Goal: Information Seeking & Learning: Learn about a topic

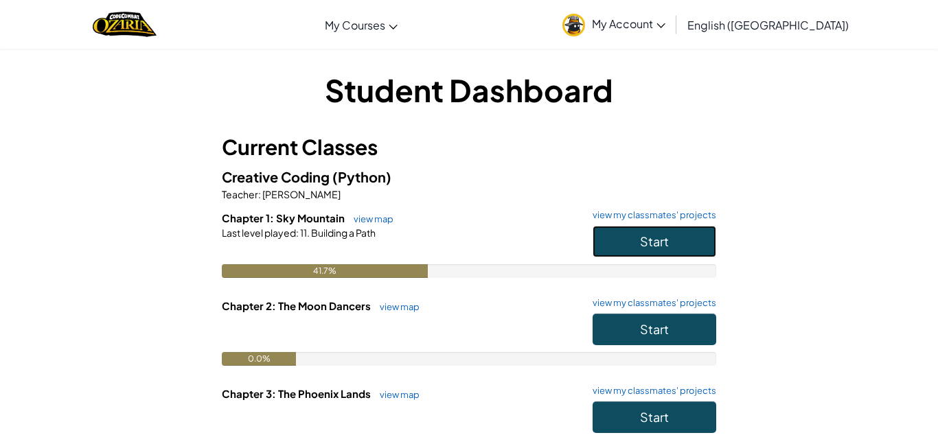
click at [680, 233] on button "Start" at bounding box center [655, 242] width 124 height 32
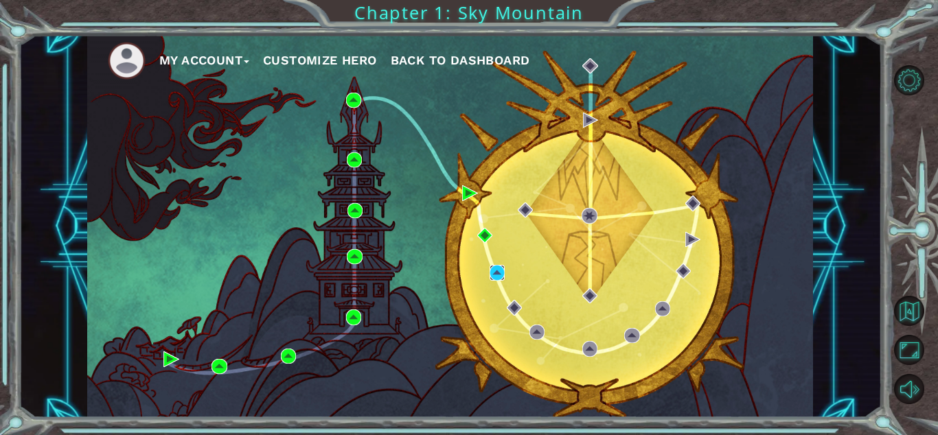
click at [496, 275] on img at bounding box center [497, 272] width 15 height 15
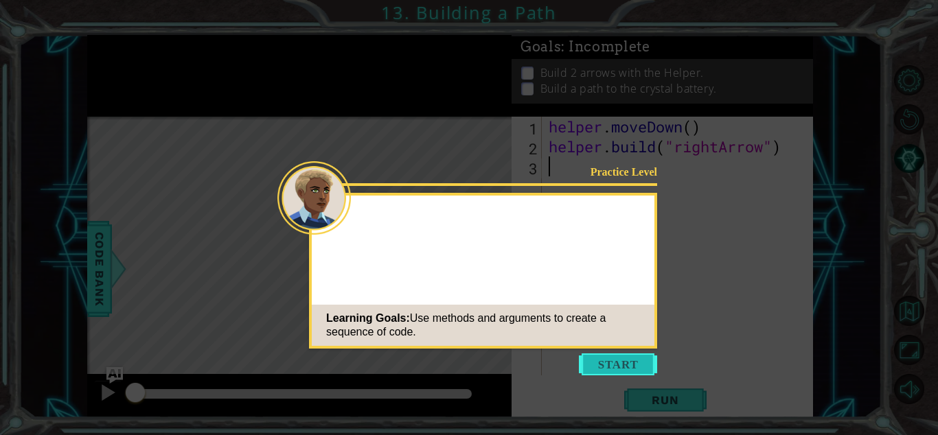
click at [632, 363] on button "Start" at bounding box center [618, 365] width 78 height 22
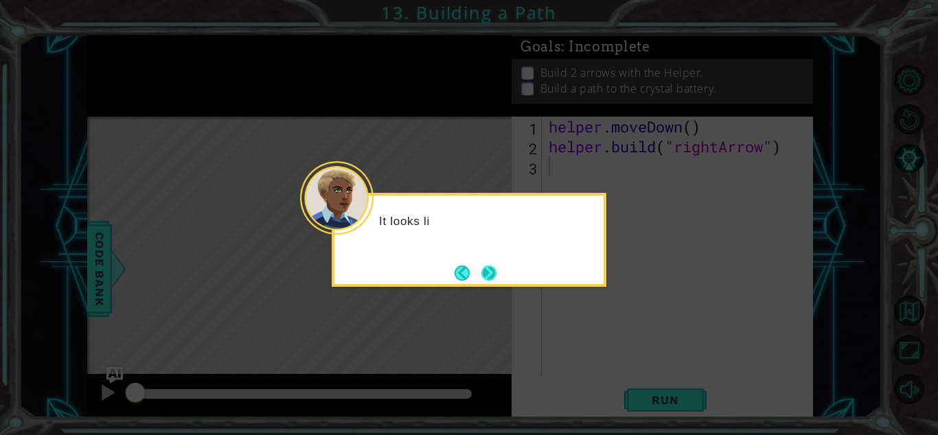
click at [495, 270] on button "Next" at bounding box center [489, 273] width 16 height 16
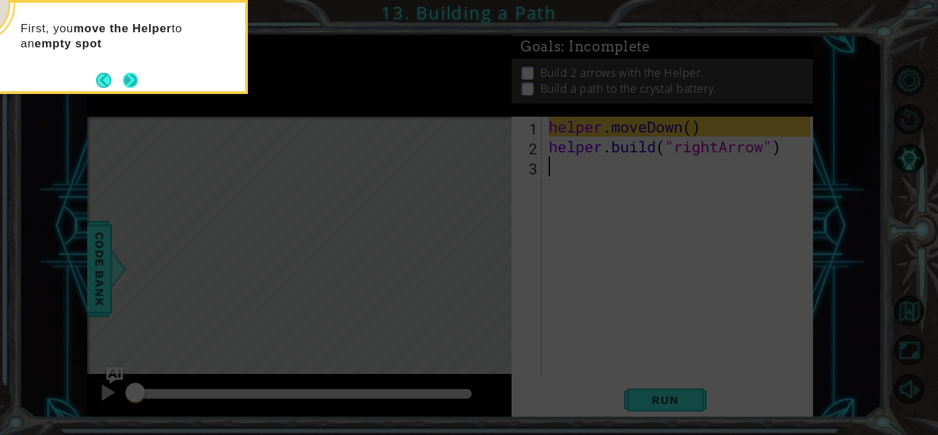
click at [138, 75] on button "Next" at bounding box center [130, 80] width 15 height 15
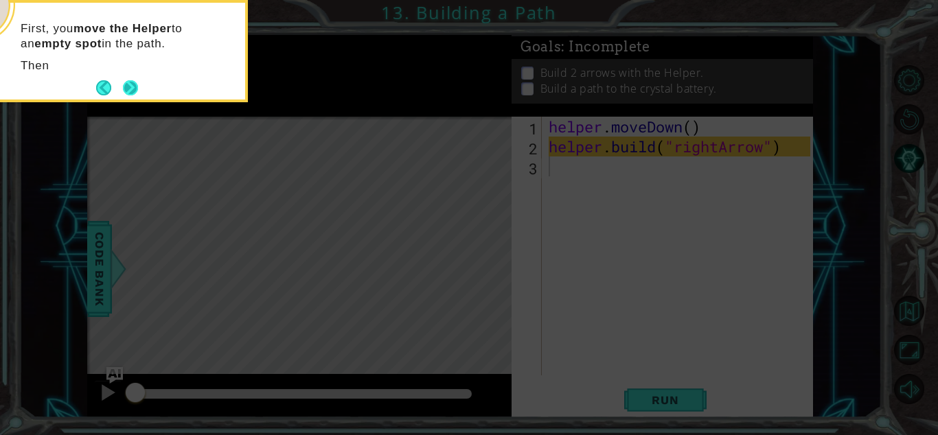
click at [138, 80] on button "Next" at bounding box center [130, 87] width 15 height 15
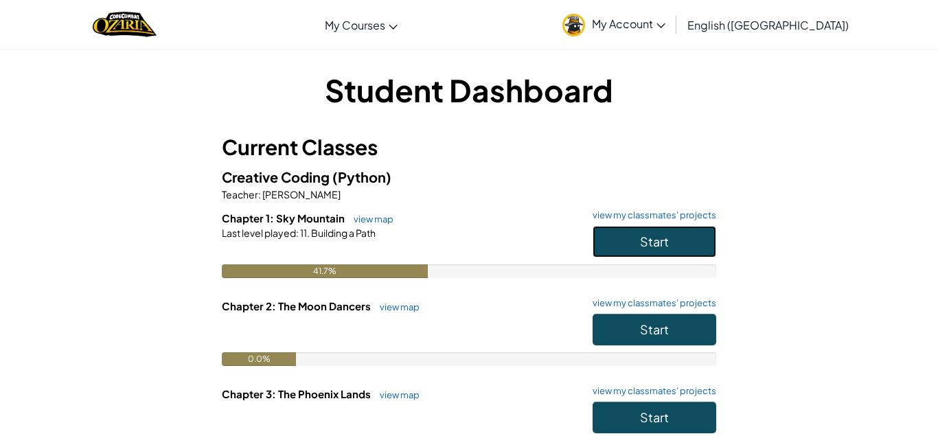
click at [596, 227] on button "Start" at bounding box center [655, 242] width 124 height 32
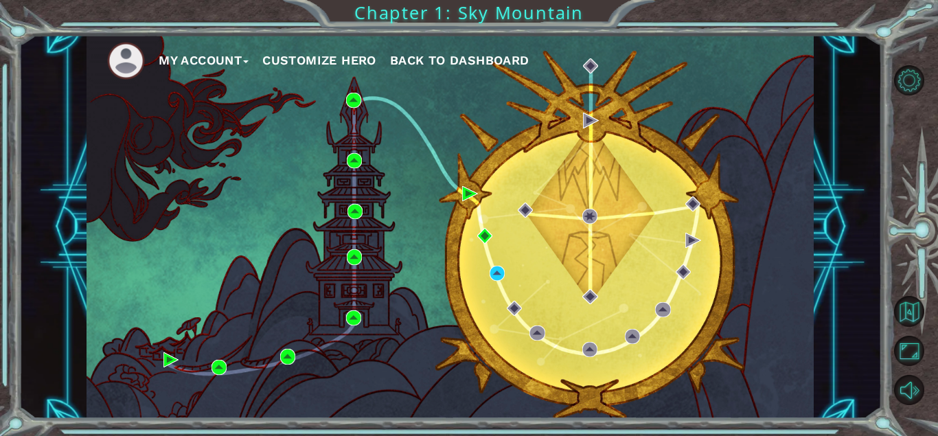
click at [487, 275] on div "My Account Customize Hero Back to Dashboard" at bounding box center [450, 227] width 727 height 384
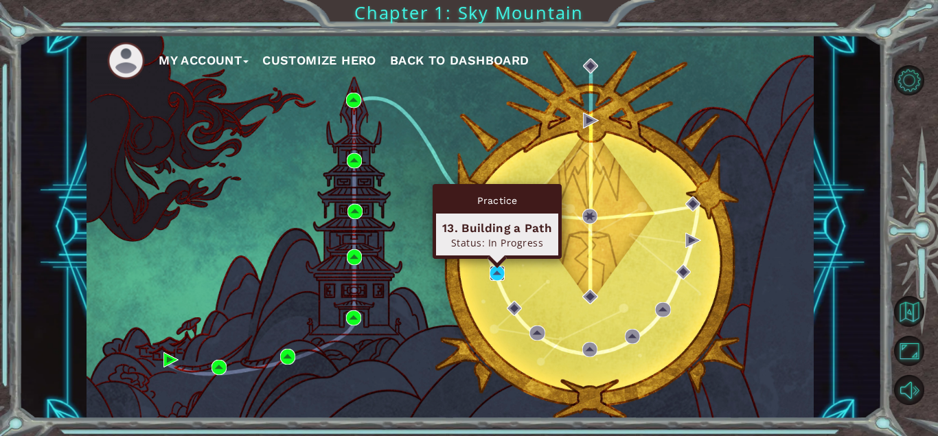
click at [492, 272] on img at bounding box center [497, 273] width 15 height 15
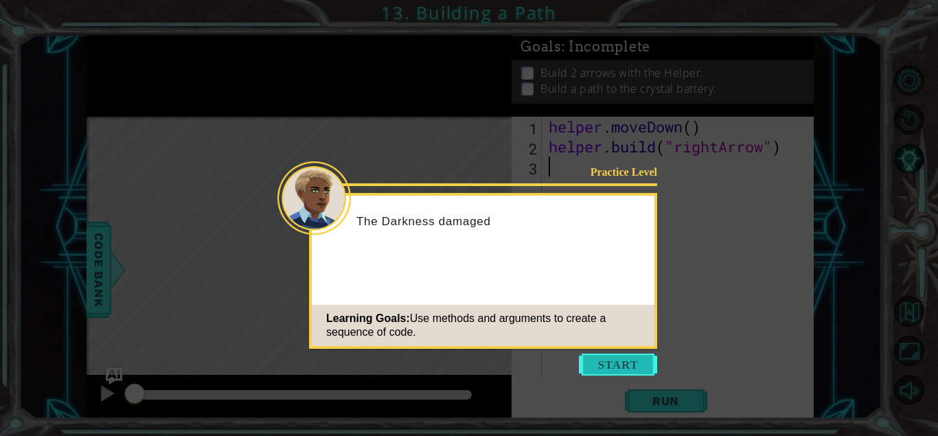
click at [607, 371] on button "Start" at bounding box center [618, 365] width 78 height 22
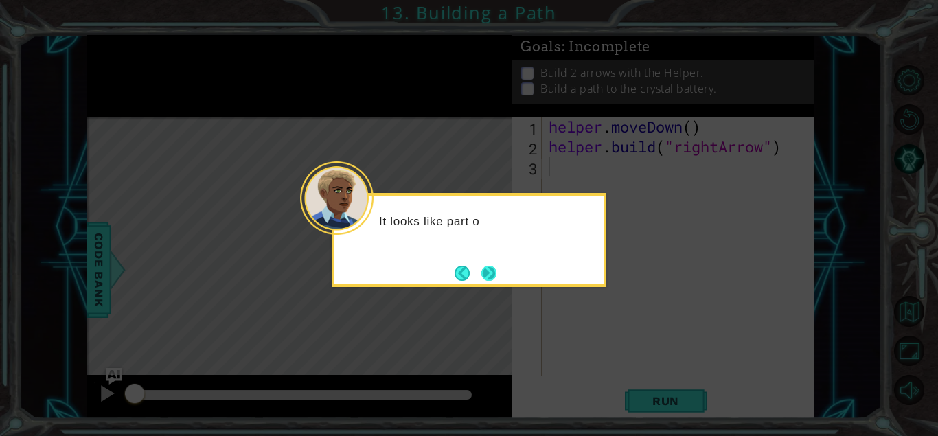
click at [496, 274] on button "Next" at bounding box center [488, 273] width 15 height 15
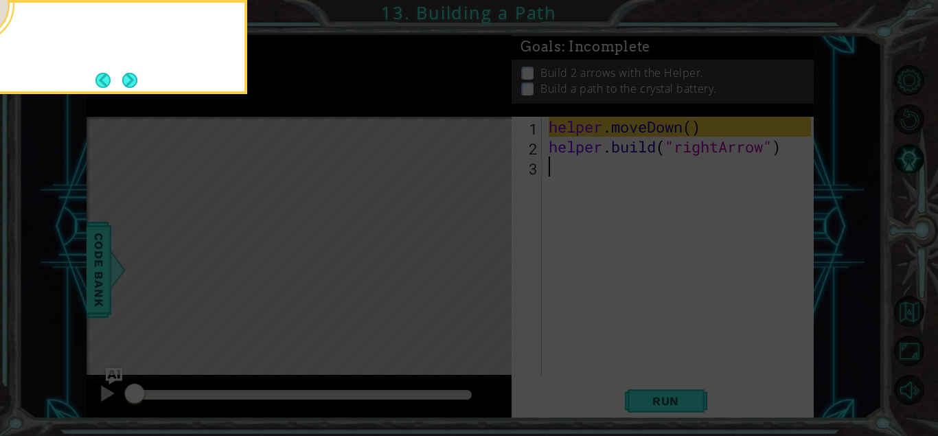
click at [500, 274] on icon at bounding box center [469, 65] width 938 height 742
click at [133, 88] on button "Next" at bounding box center [129, 80] width 15 height 15
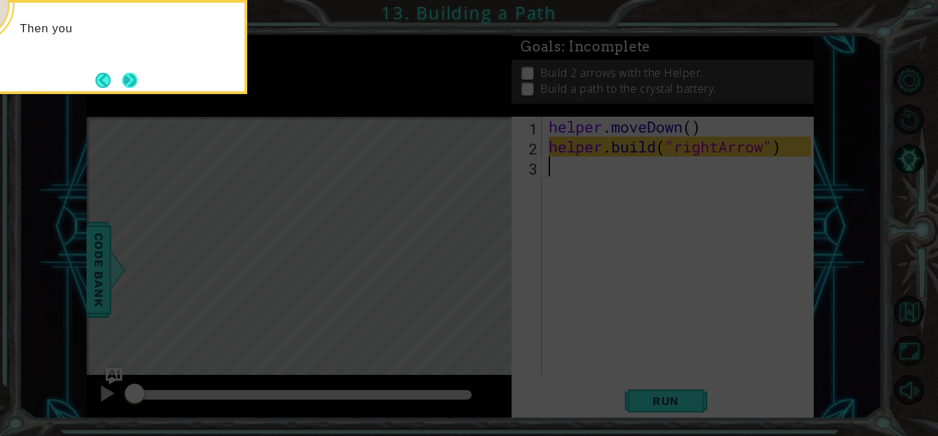
click at [134, 80] on button "Next" at bounding box center [129, 80] width 15 height 15
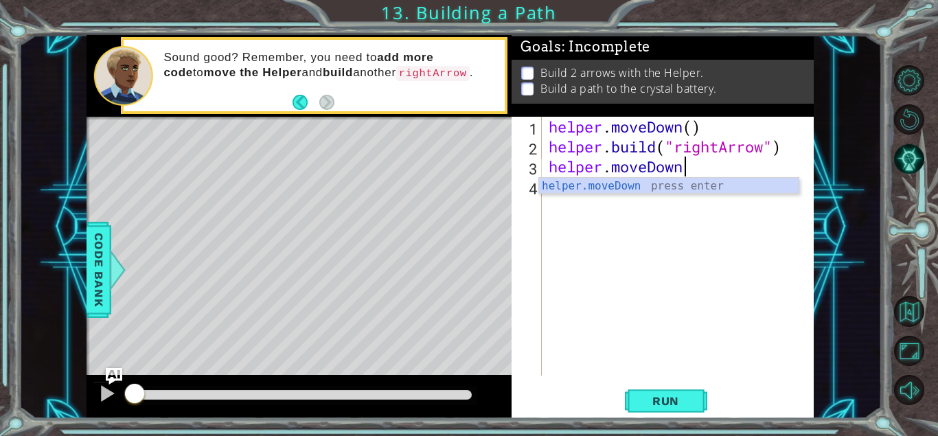
scroll to position [0, 6]
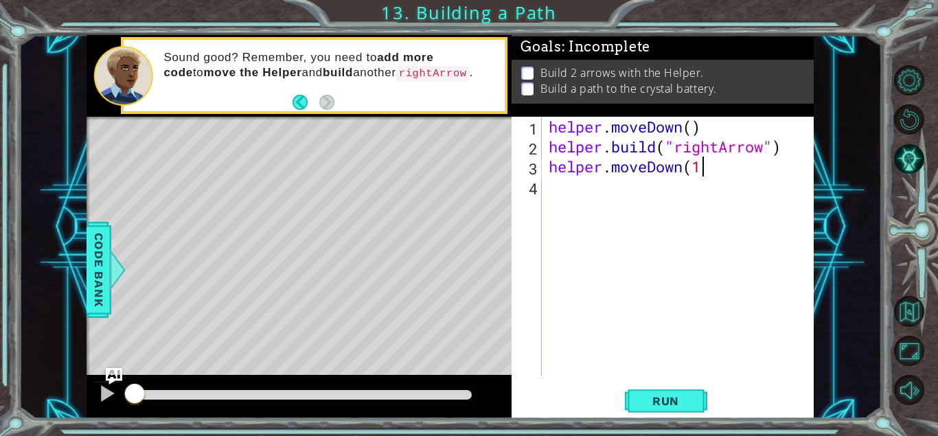
type textarea "helper.moveDown(1)"
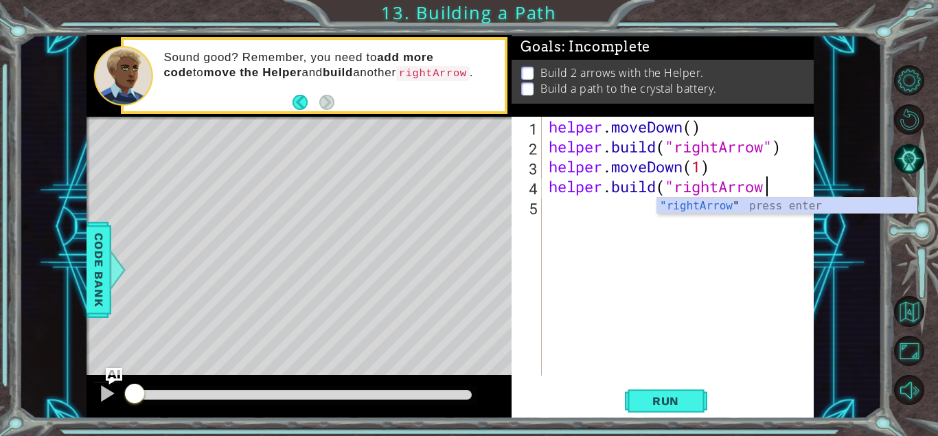
scroll to position [0, 10]
type textarea "[DOMAIN_NAME]("rightArrow")"
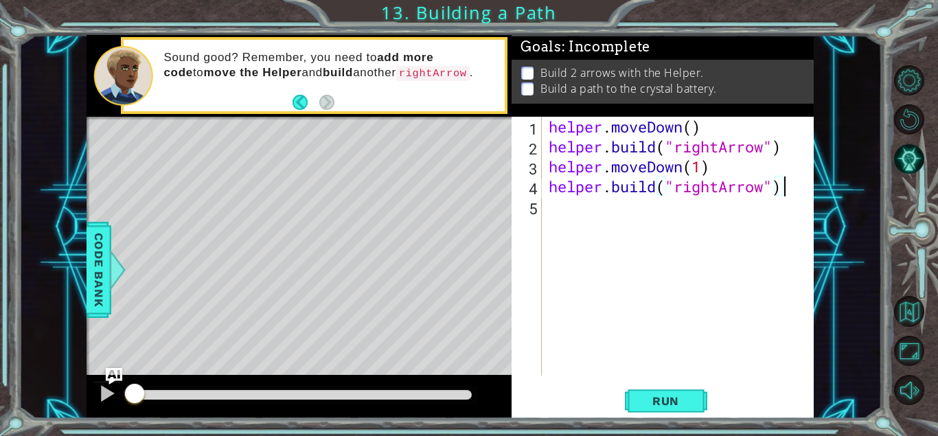
scroll to position [0, 0]
click at [642, 399] on span "Run" at bounding box center [666, 401] width 54 height 14
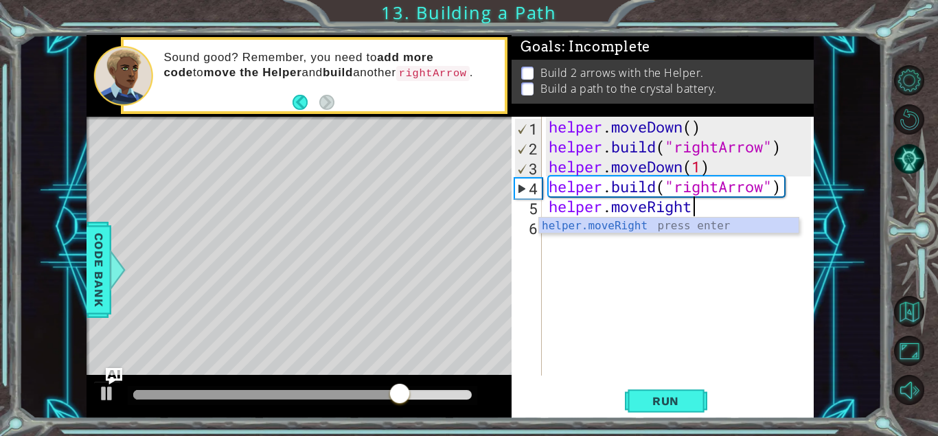
scroll to position [0, 6]
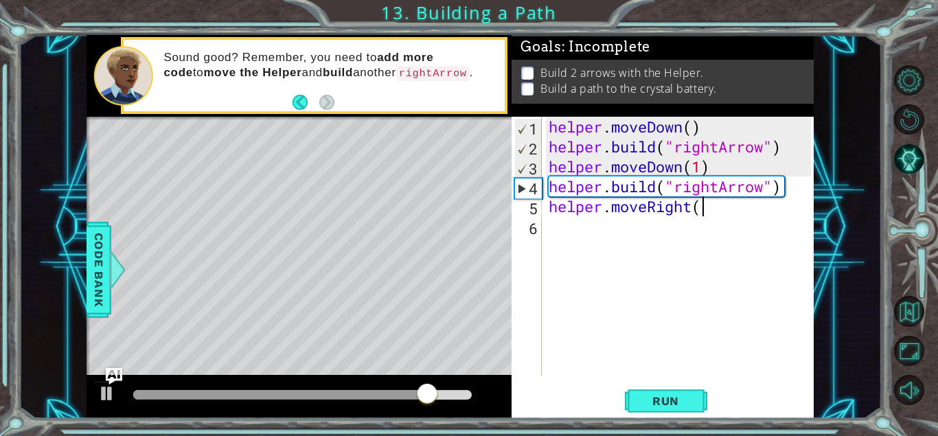
type textarea "helper.moveRight("
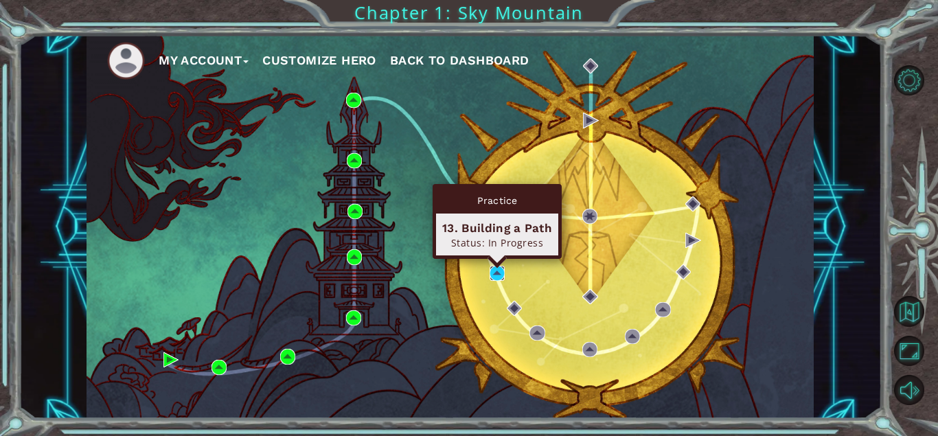
click at [494, 273] on img at bounding box center [497, 273] width 15 height 15
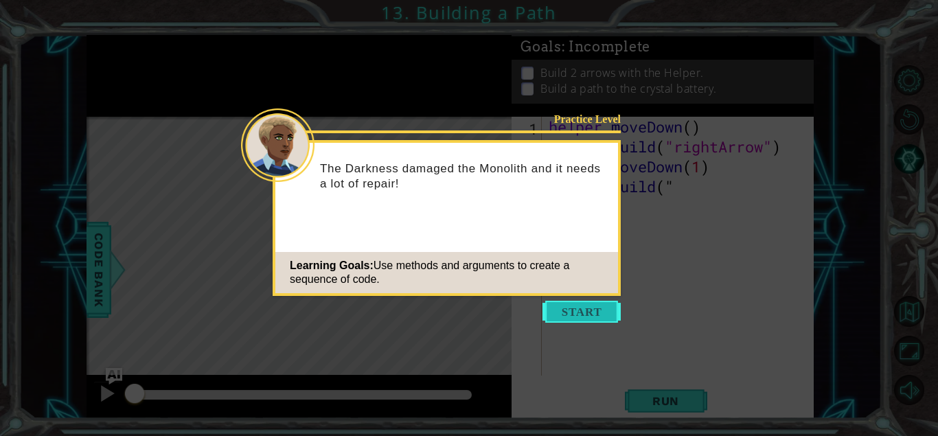
click at [573, 310] on button "Start" at bounding box center [581, 312] width 78 height 22
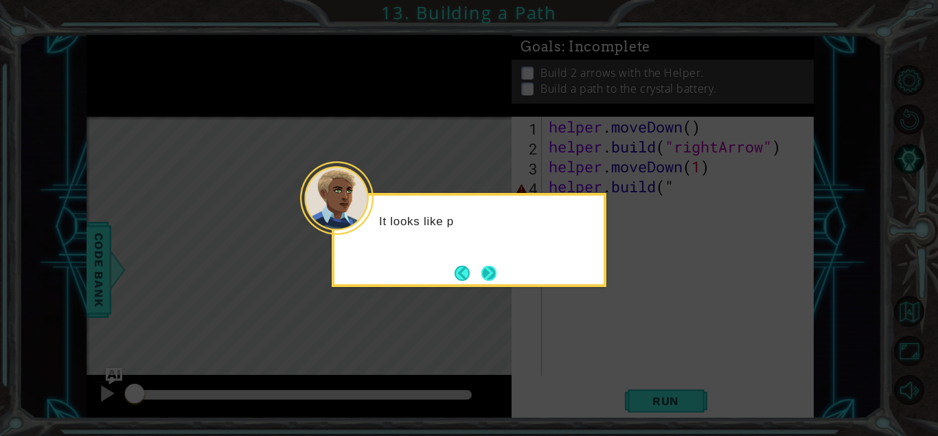
click at [481, 268] on button "Next" at bounding box center [488, 273] width 15 height 15
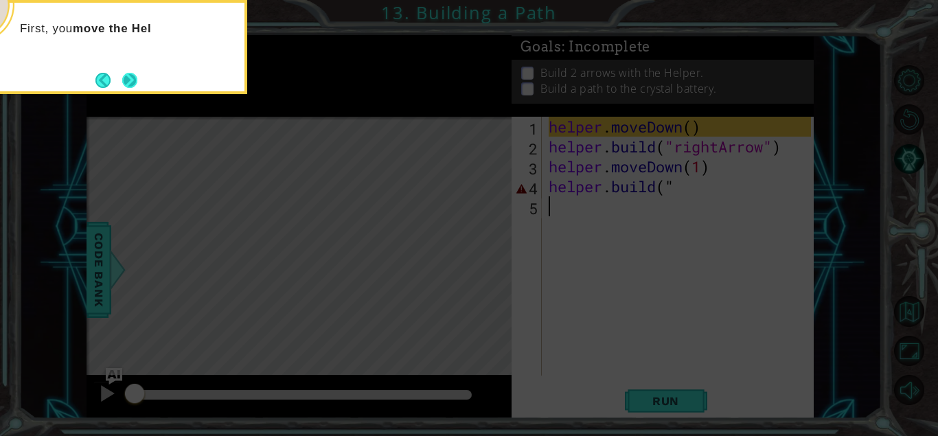
click at [124, 85] on button "Next" at bounding box center [129, 80] width 15 height 15
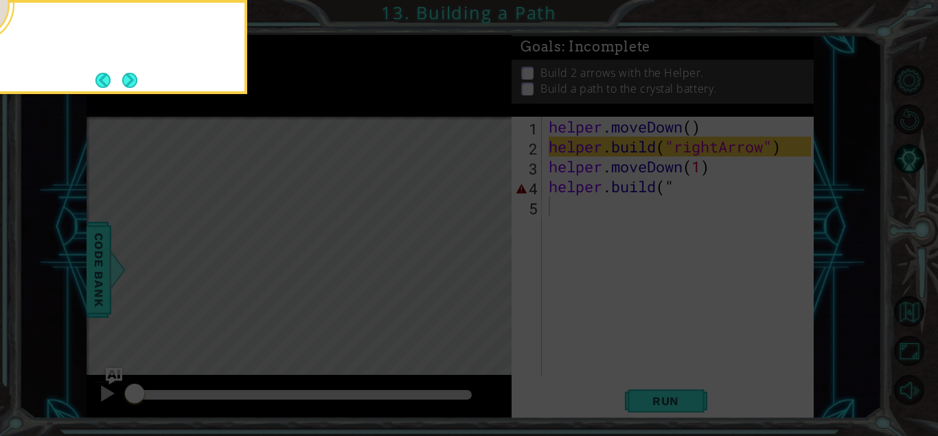
click at [124, 85] on button "Next" at bounding box center [130, 80] width 16 height 16
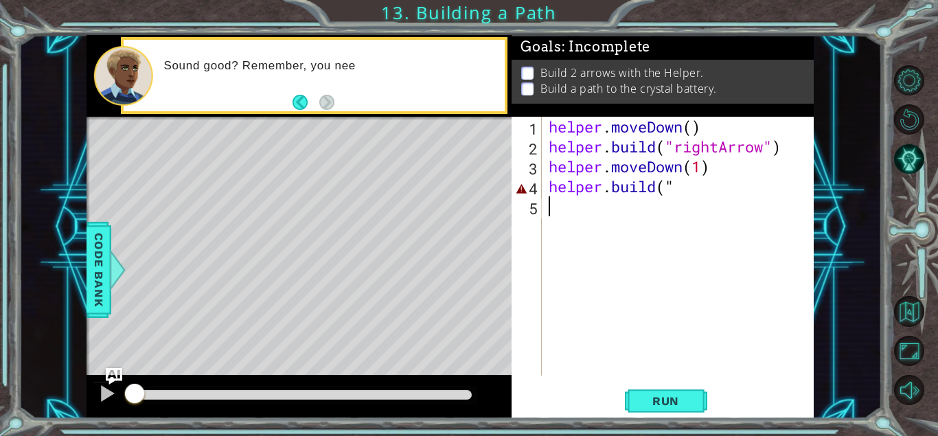
click at [565, 222] on div "helper . moveDown ( ) helper . build ( "rightArrow" ) helper . moveDown ( 1 ) h…" at bounding box center [682, 266] width 272 height 299
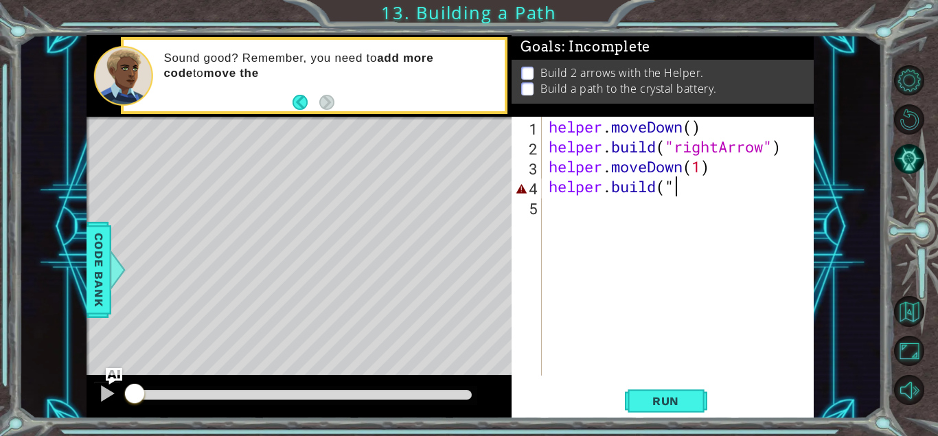
click at [689, 190] on div "helper . moveDown ( ) helper . build ( "rightArrow" ) helper . moveDown ( 1 ) h…" at bounding box center [682, 266] width 272 height 299
type textarea "[DOMAIN_NAME]("rightArrow")"
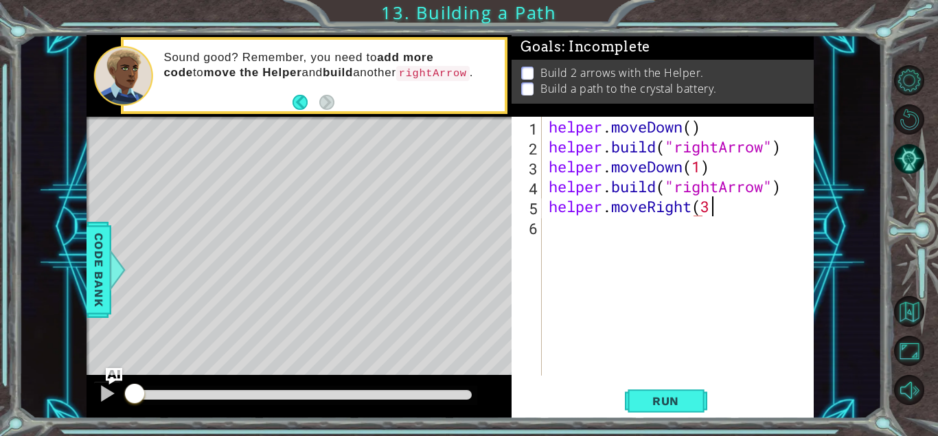
scroll to position [0, 7]
type textarea "helper.moveRight(3)"
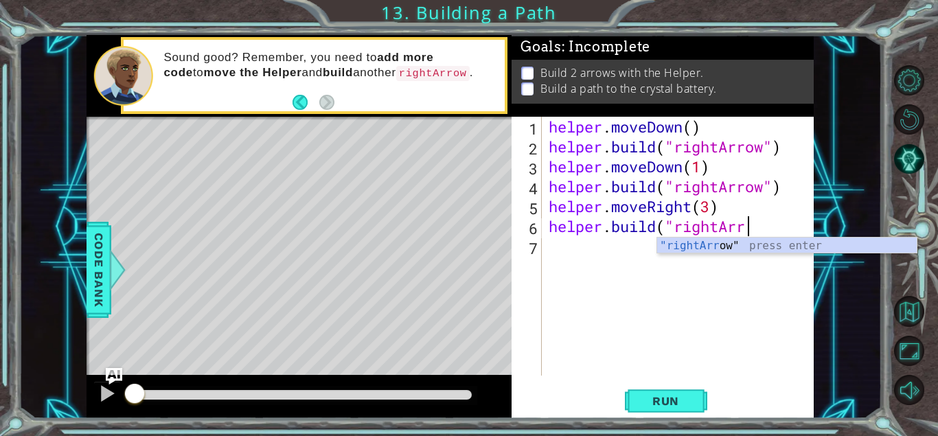
scroll to position [0, 10]
type textarea "[DOMAIN_NAME]("rightArrow")"
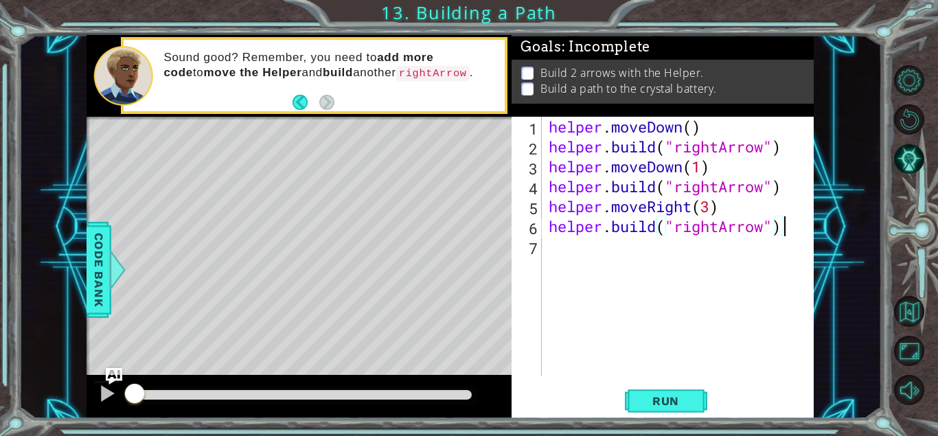
scroll to position [0, 0]
click at [667, 395] on span "Run" at bounding box center [666, 401] width 54 height 14
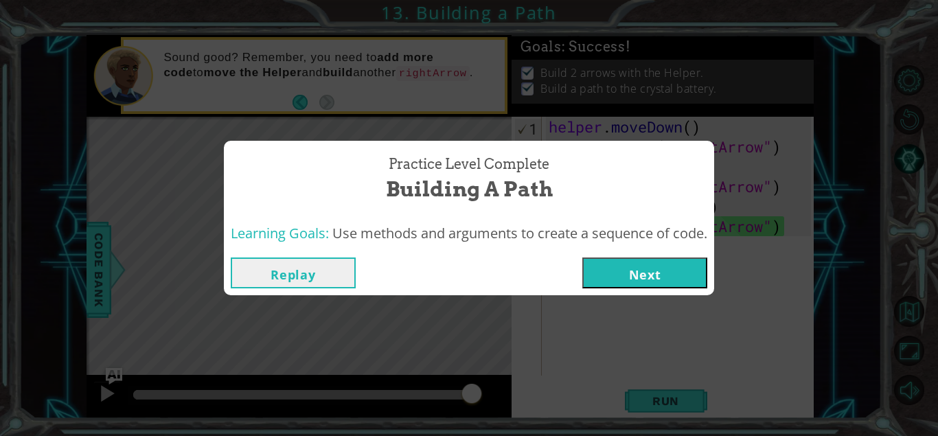
click at [668, 271] on button "Next" at bounding box center [644, 272] width 125 height 31
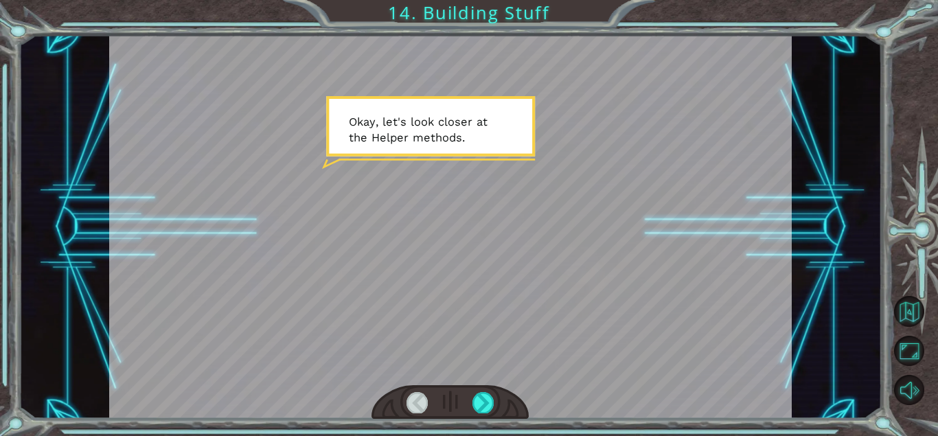
click at [556, 227] on div at bounding box center [450, 227] width 683 height 384
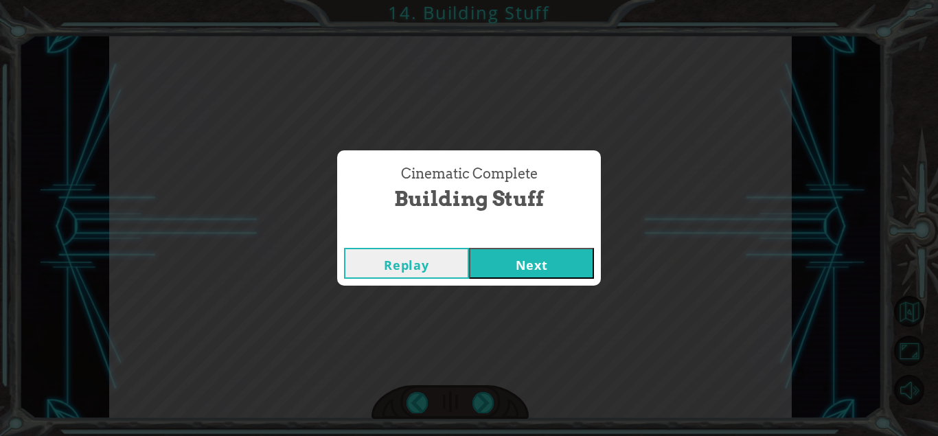
click at [520, 258] on button "Next" at bounding box center [531, 263] width 125 height 31
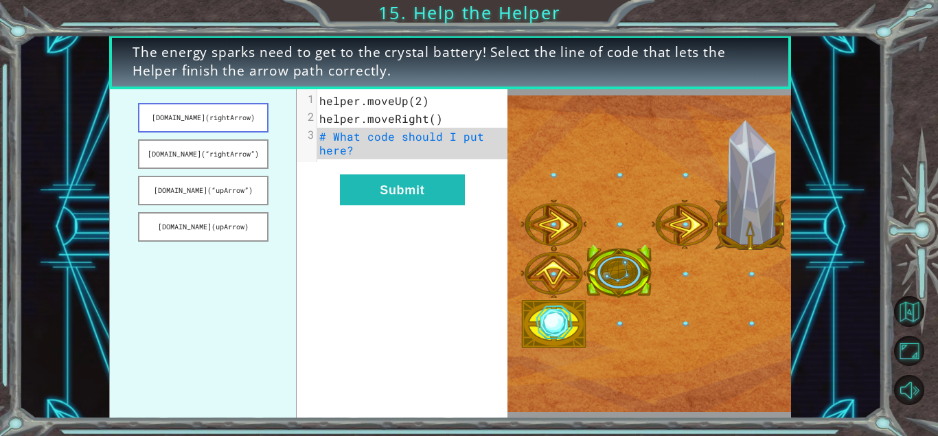
click at [227, 123] on button "[DOMAIN_NAME](rightArrow)" at bounding box center [203, 118] width 130 height 30
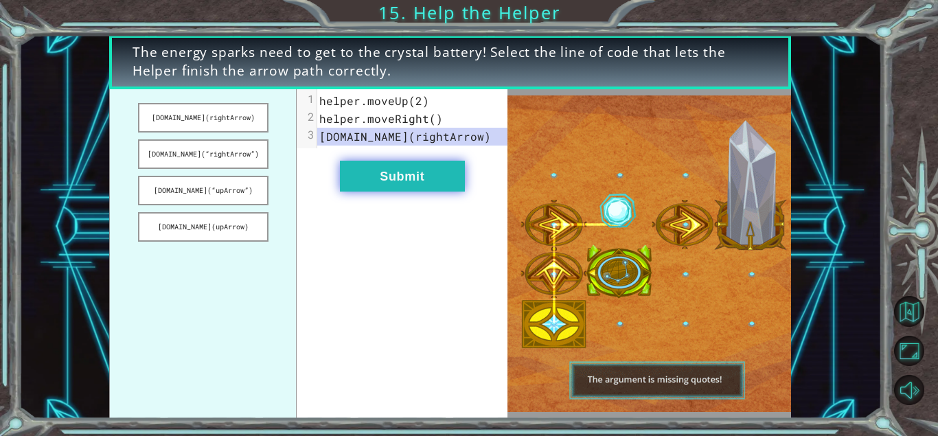
click at [389, 177] on button "Submit" at bounding box center [402, 176] width 125 height 31
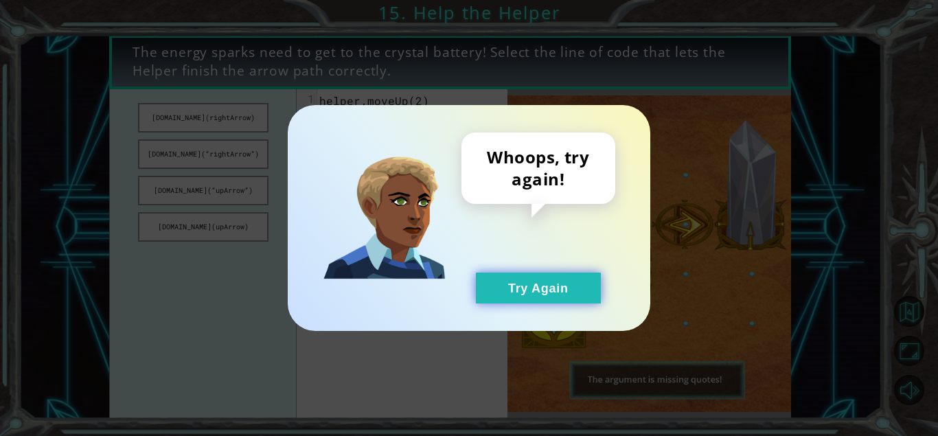
click at [531, 292] on button "Try Again" at bounding box center [538, 288] width 125 height 31
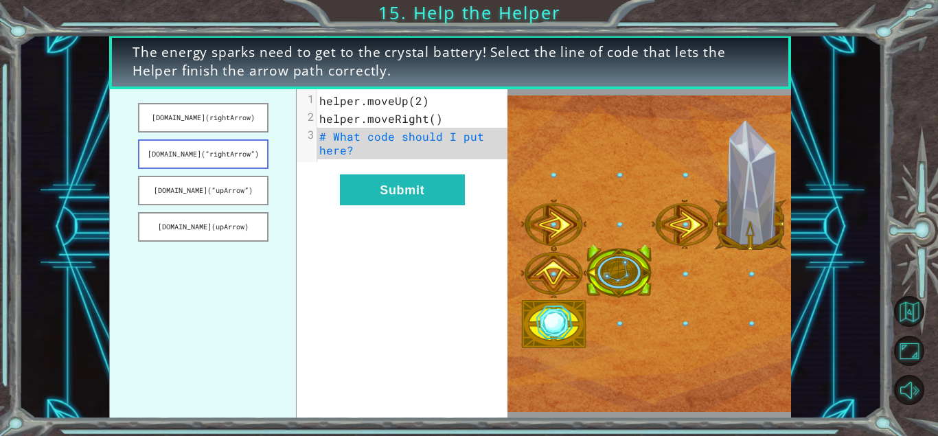
click at [240, 162] on button "[DOMAIN_NAME](“rightArrow”)" at bounding box center [203, 154] width 130 height 30
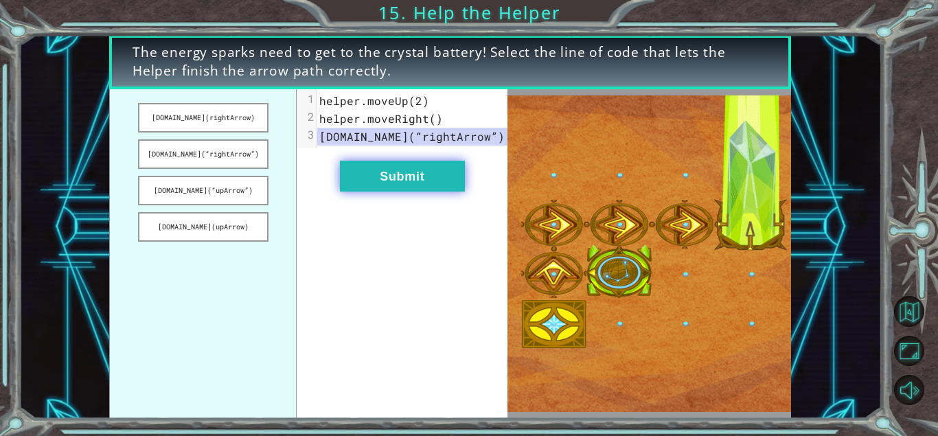
click at [368, 179] on button "Submit" at bounding box center [402, 176] width 125 height 31
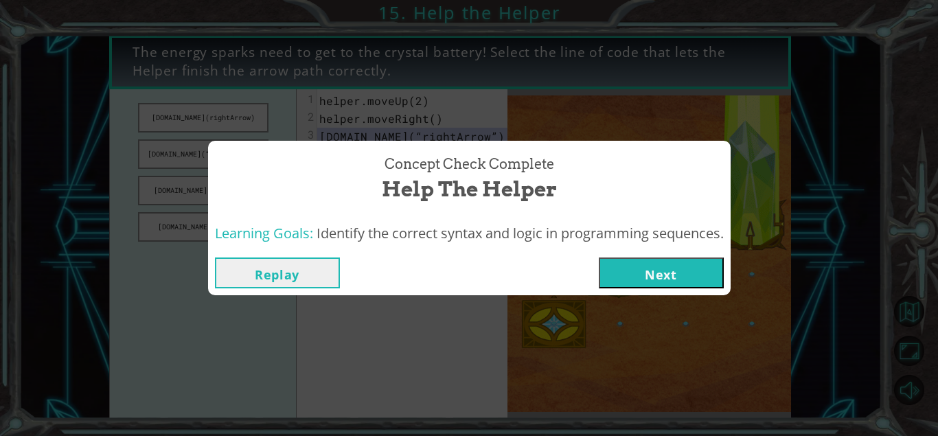
click at [634, 270] on button "Next" at bounding box center [661, 272] width 125 height 31
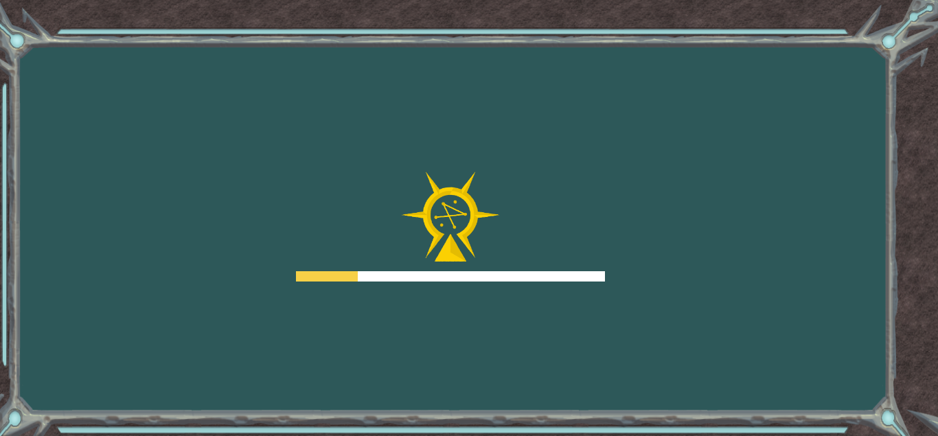
drag, startPoint x: 633, startPoint y: 268, endPoint x: 565, endPoint y: 292, distance: 71.9
click at [565, 292] on div "Goals Error loading from server. Try refreshing the page. You'll need to join a…" at bounding box center [469, 218] width 938 height 436
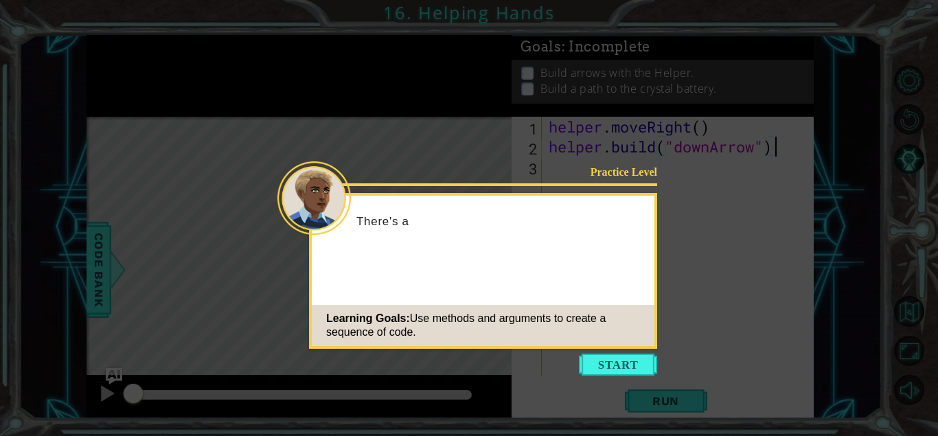
click at [587, 352] on icon at bounding box center [469, 218] width 938 height 436
click at [597, 356] on button "Start" at bounding box center [618, 365] width 78 height 22
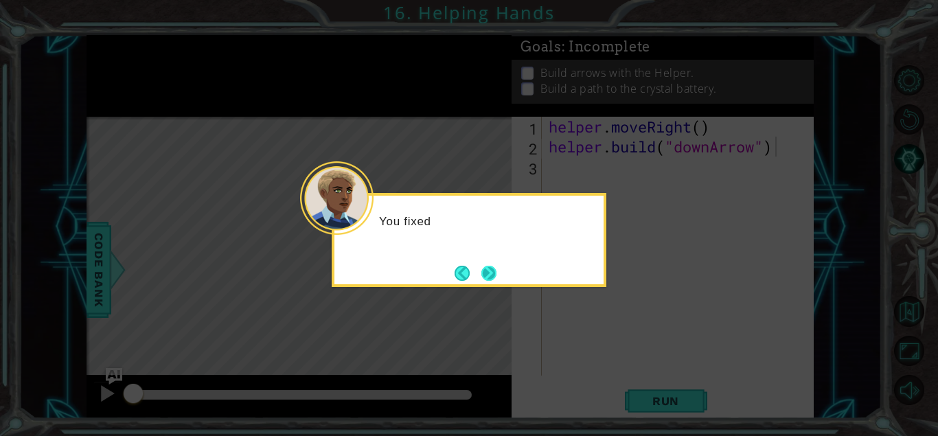
click at [485, 273] on button "Next" at bounding box center [488, 273] width 15 height 15
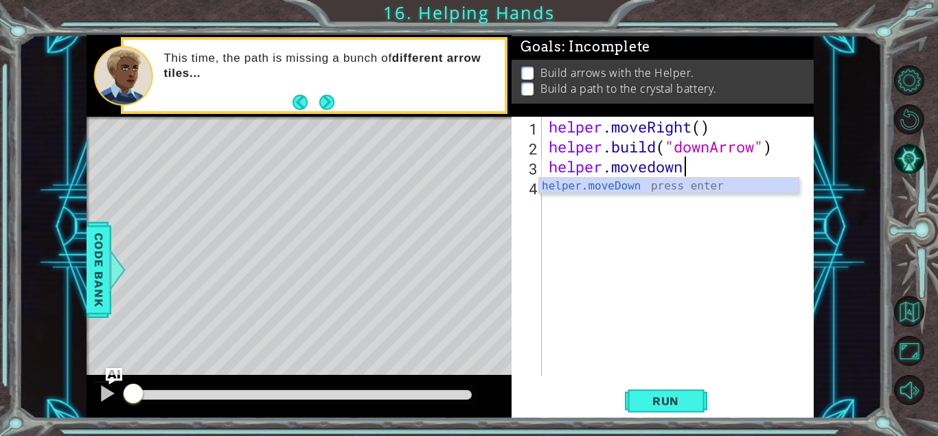
scroll to position [0, 6]
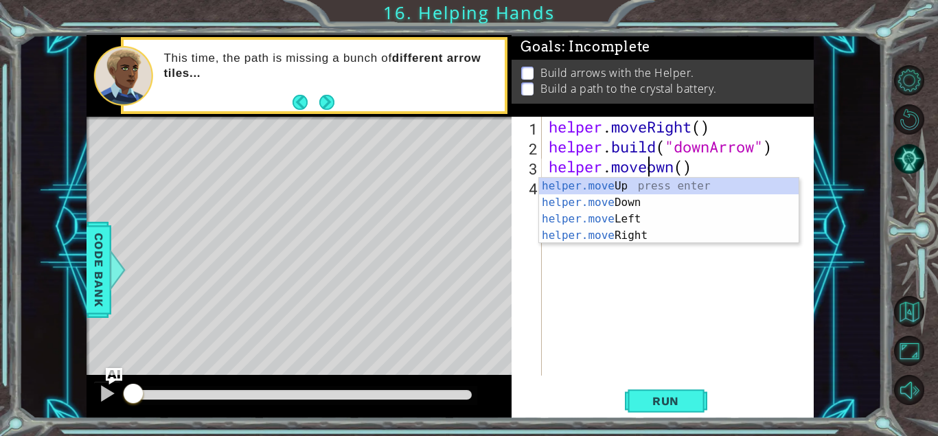
type textarea "helper.moveDown()"
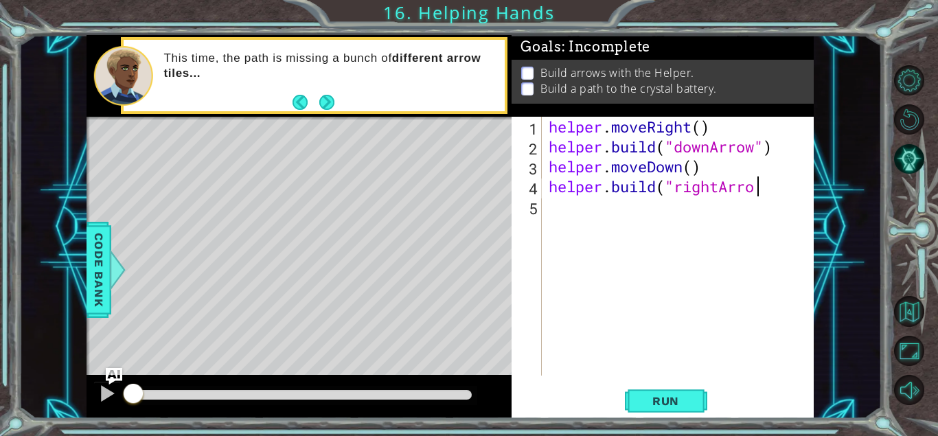
scroll to position [0, 10]
type textarea "[DOMAIN_NAME]("rightArrow")"
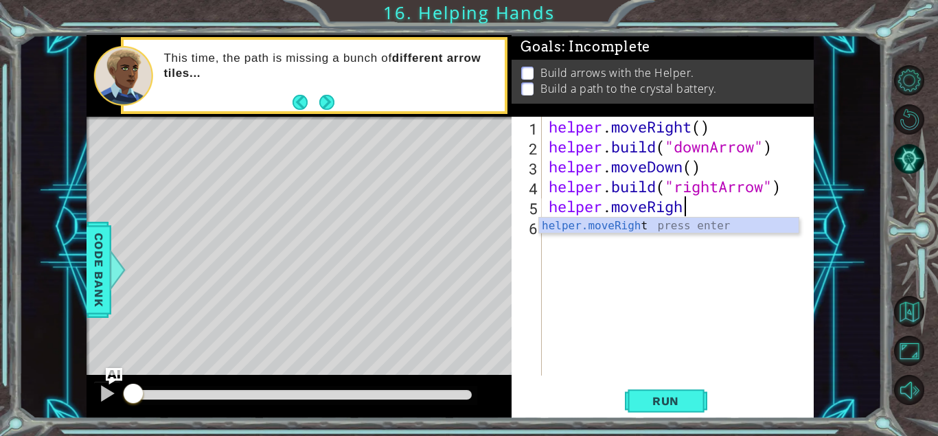
scroll to position [0, 6]
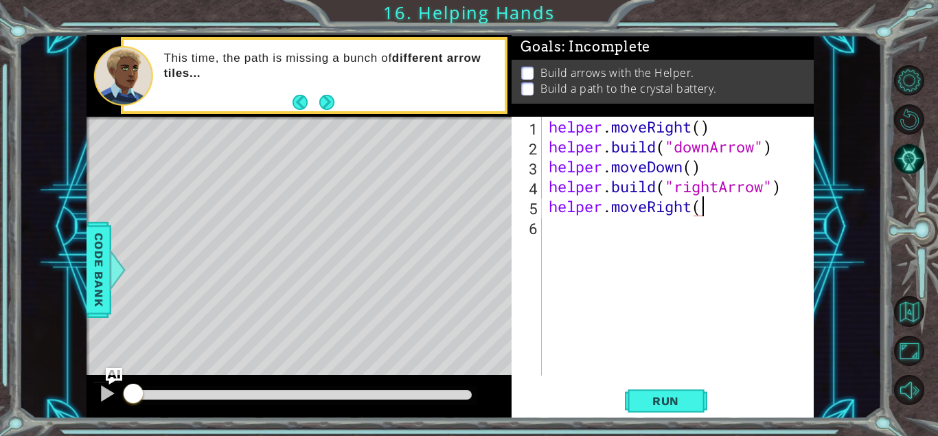
type textarea "helper.moveRight()"
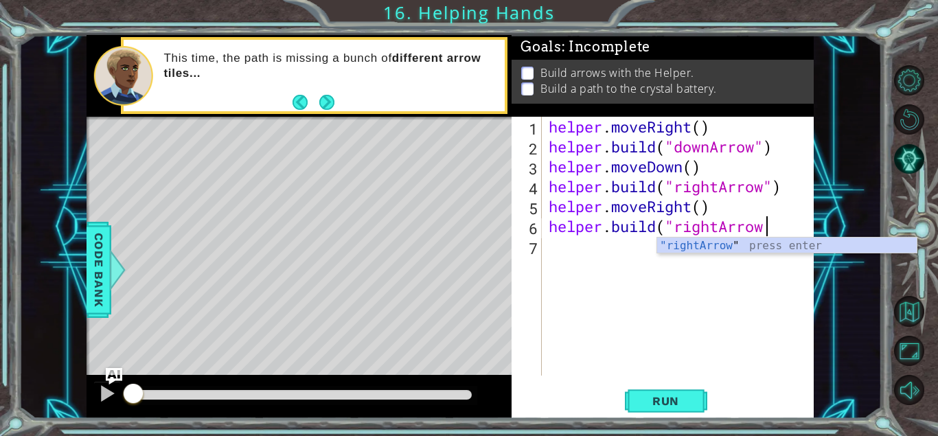
scroll to position [0, 10]
type textarea "[DOMAIN_NAME]("rightArrow")"
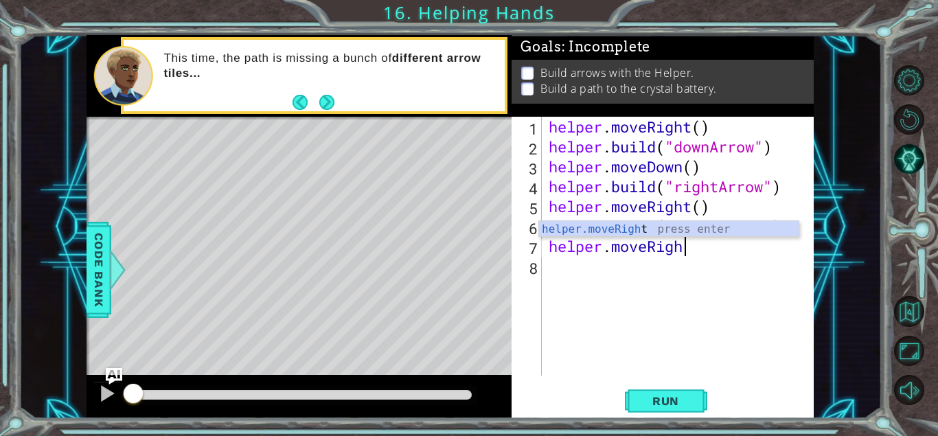
scroll to position [0, 6]
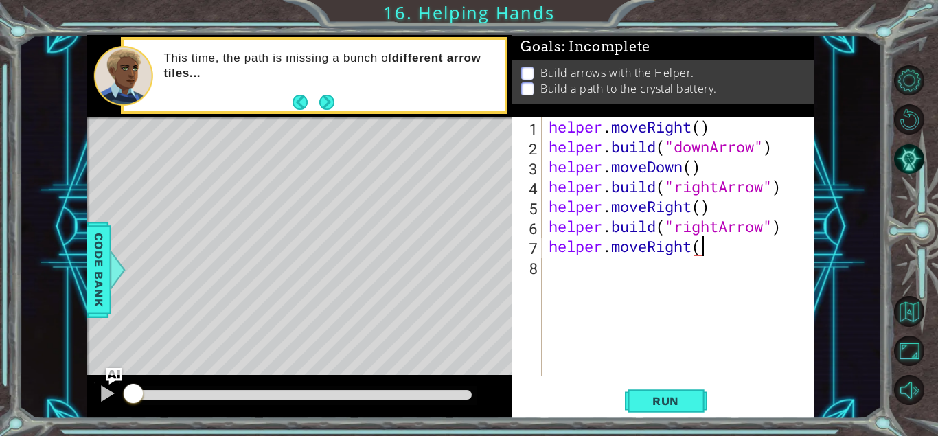
type textarea "helper.moveRight()"
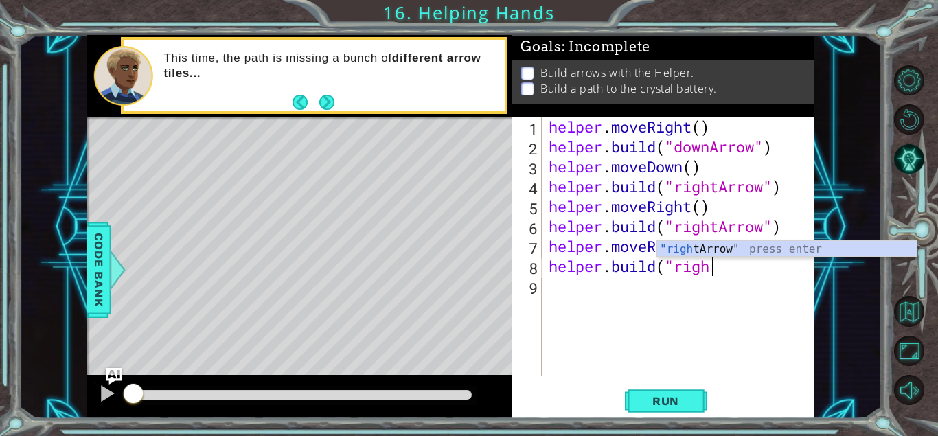
scroll to position [0, 8]
type textarea "[DOMAIN_NAME]("rightArrow")"
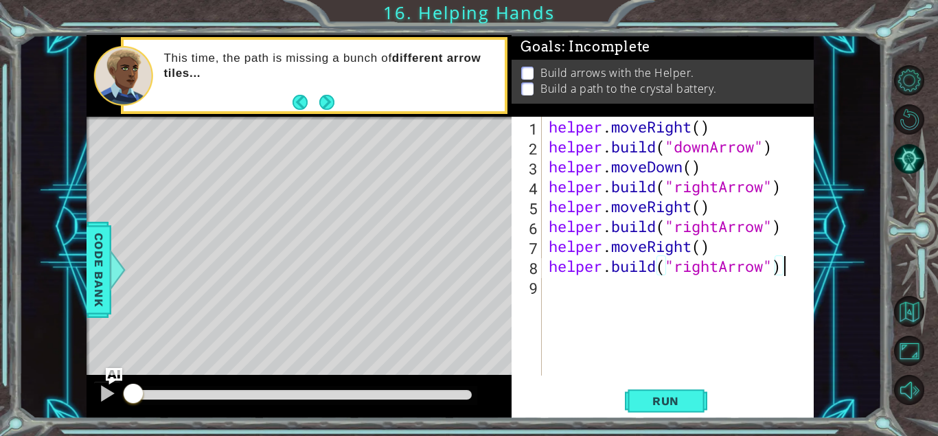
scroll to position [0, 0]
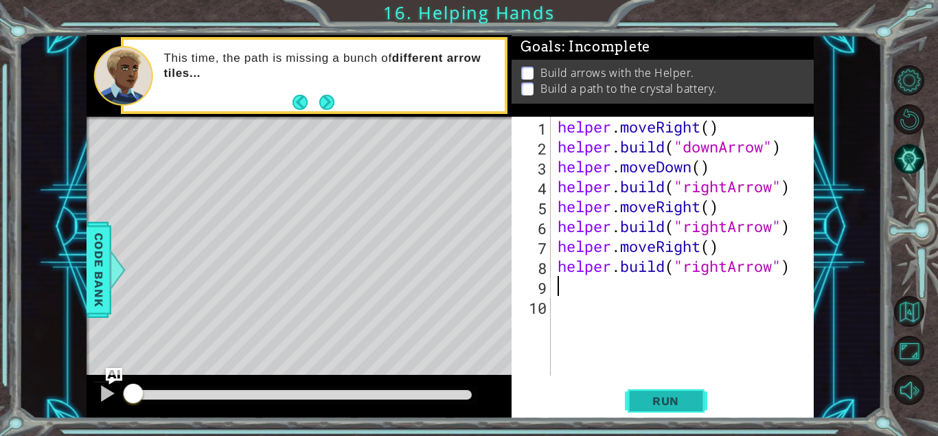
click at [666, 400] on span "Run" at bounding box center [666, 401] width 54 height 14
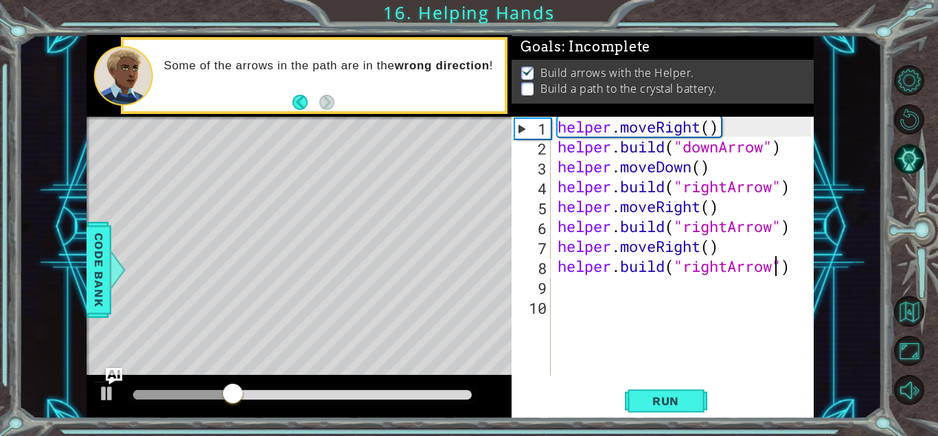
click at [771, 272] on div "helper . moveRight ( ) helper . build ( "downArrow" ) helper . moveDown ( ) hel…" at bounding box center [687, 266] width 264 height 299
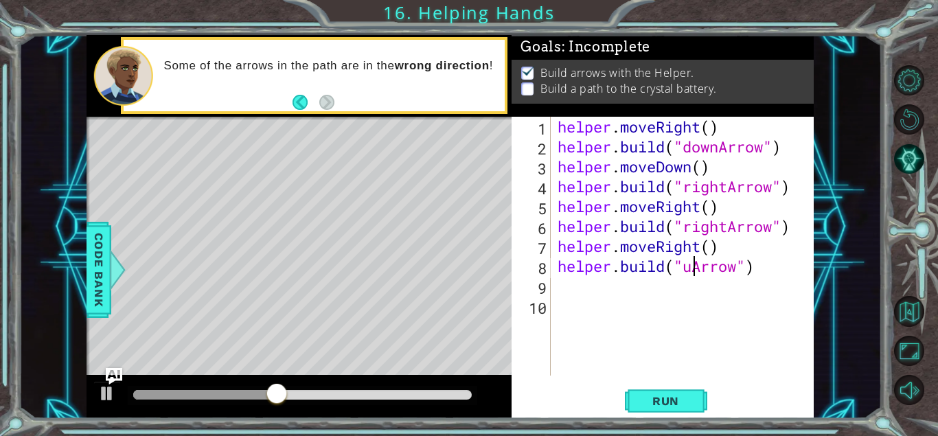
type textarea "[DOMAIN_NAME]("upArrow")"
click at [692, 399] on span "Run" at bounding box center [666, 401] width 54 height 14
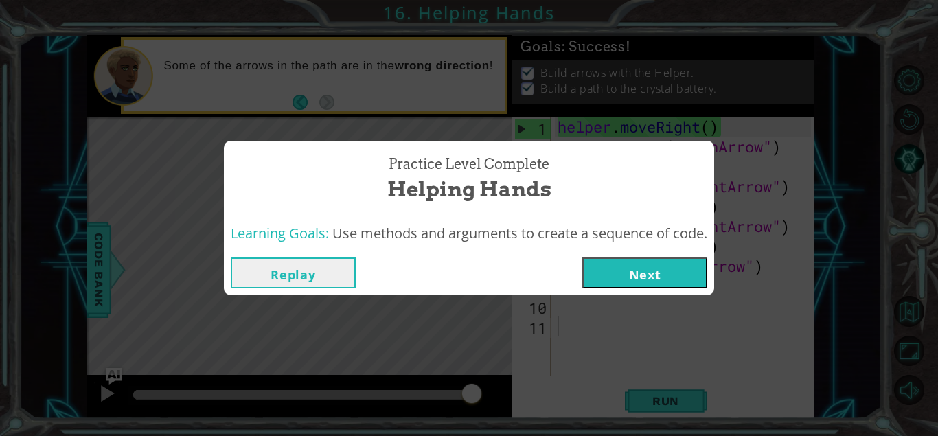
click at [679, 284] on button "Next" at bounding box center [644, 272] width 125 height 31
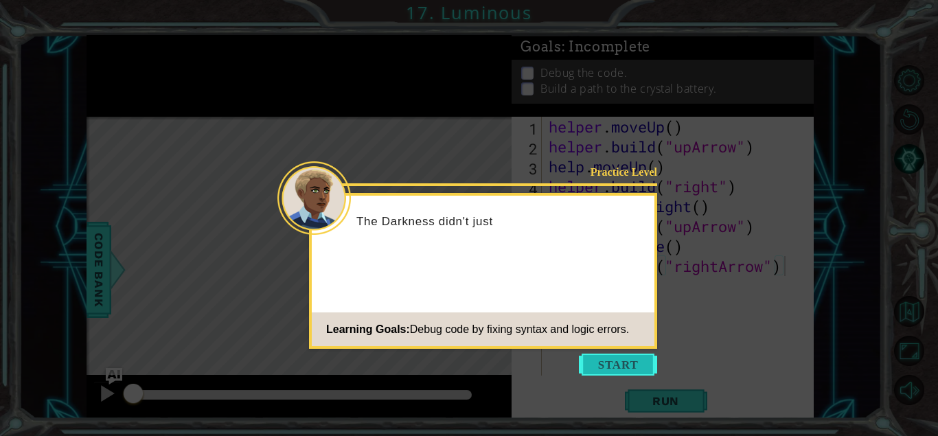
click at [635, 367] on button "Start" at bounding box center [618, 365] width 78 height 22
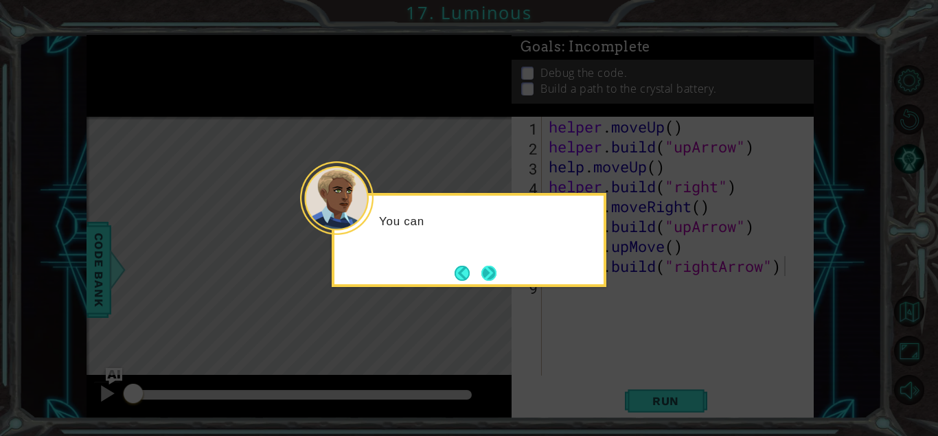
click at [485, 275] on button "Next" at bounding box center [489, 273] width 16 height 16
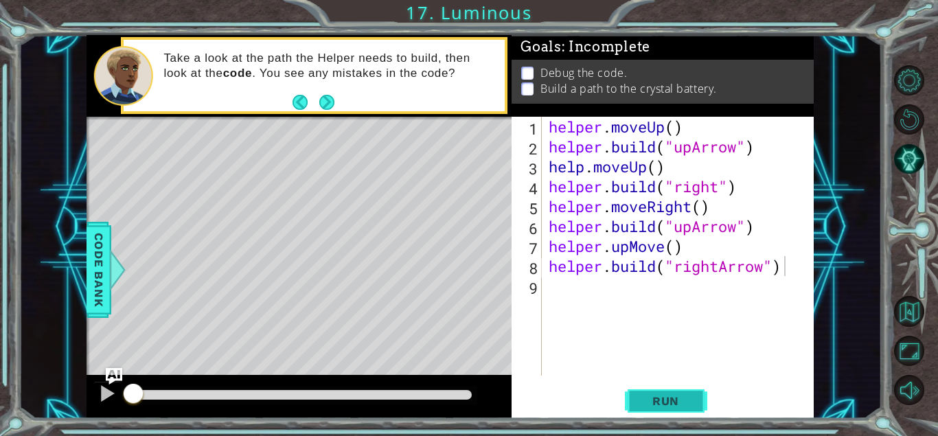
click at [655, 391] on button "Run" at bounding box center [666, 401] width 82 height 30
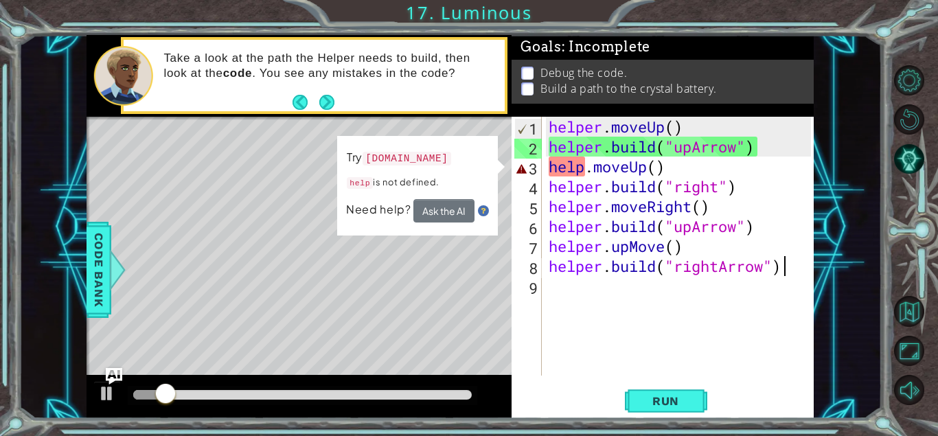
click at [576, 168] on div "helper . moveUp ( ) helper . build ( "upArrow" ) help . moveUp ( ) helper . bui…" at bounding box center [682, 266] width 272 height 299
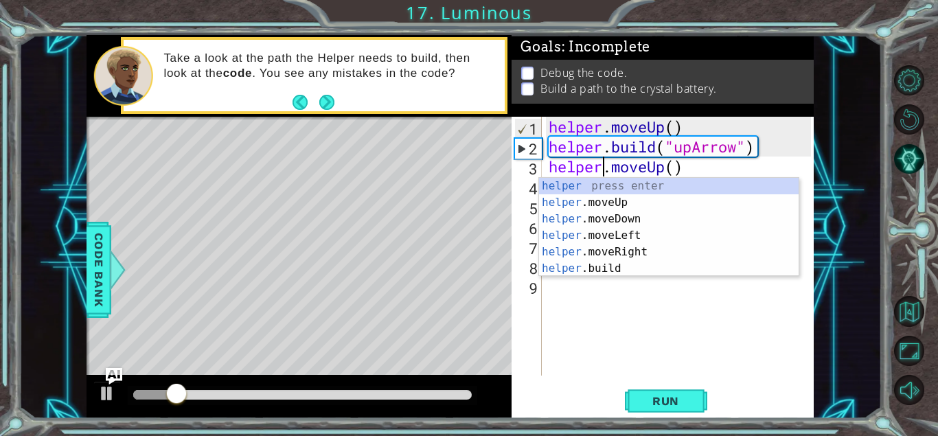
scroll to position [0, 2]
click at [676, 395] on span "Run" at bounding box center [666, 401] width 54 height 14
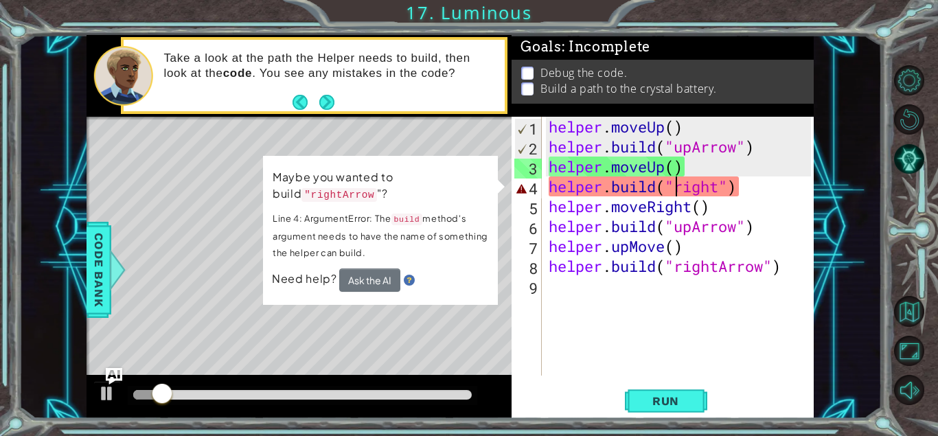
click at [673, 195] on div "helper . moveUp ( ) helper . build ( "upArrow" ) helper . moveUp ( ) helper . b…" at bounding box center [682, 266] width 272 height 299
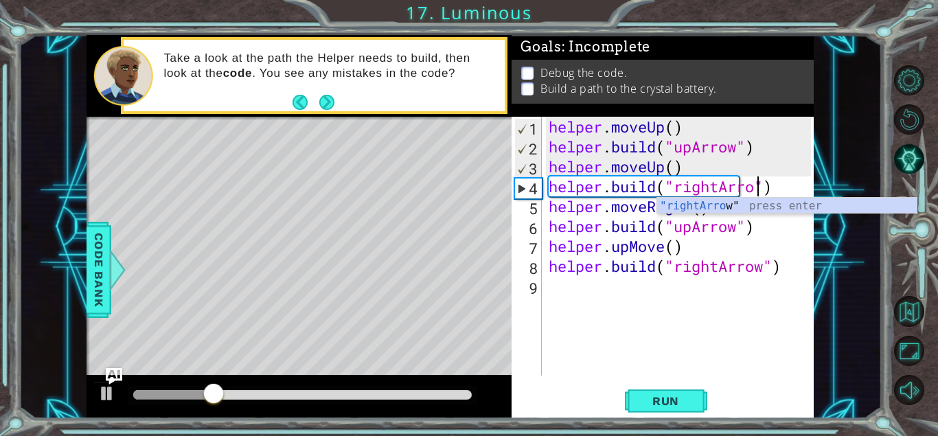
type textarea "[DOMAIN_NAME]("rightArrow")"
click at [675, 301] on div "helper . moveUp ( ) helper . build ( "upArrow" ) helper . moveUp ( ) helper . b…" at bounding box center [682, 266] width 272 height 299
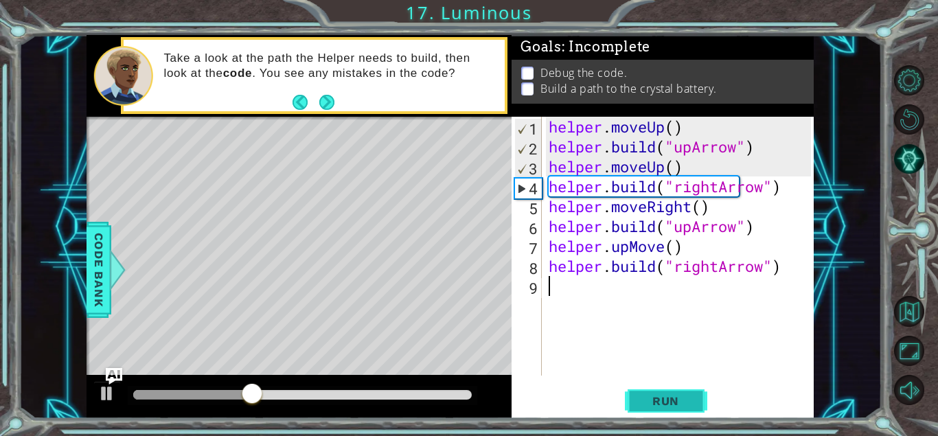
click at [672, 392] on button "Run" at bounding box center [666, 401] width 82 height 30
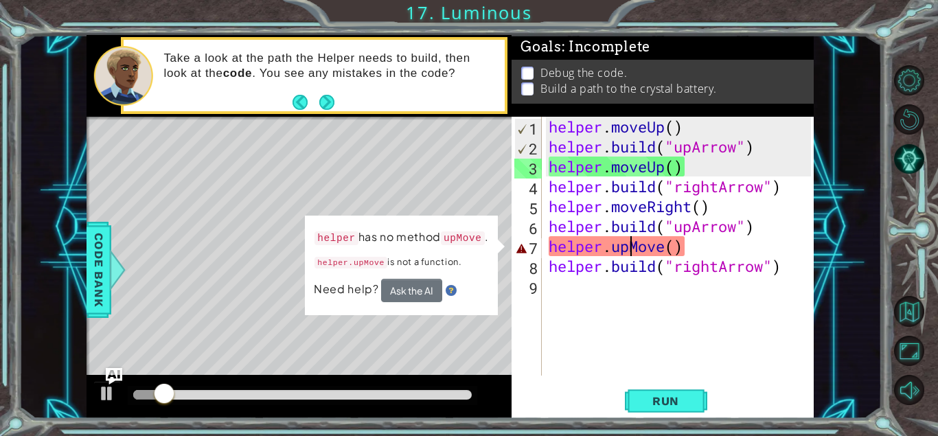
click at [634, 249] on div "helper . moveUp ( ) helper . build ( "upArrow" ) helper . moveUp ( ) helper . b…" at bounding box center [682, 266] width 272 height 299
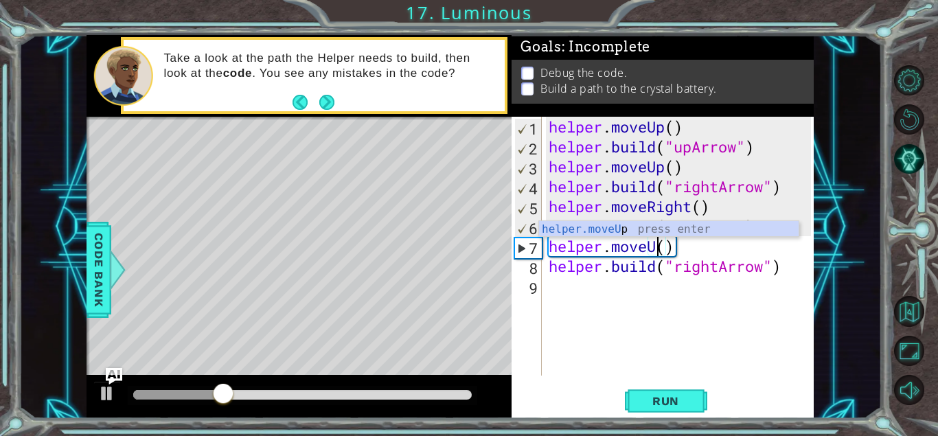
scroll to position [0, 5]
type textarea "helper.moveUp()"
click at [672, 397] on span "Run" at bounding box center [666, 401] width 54 height 14
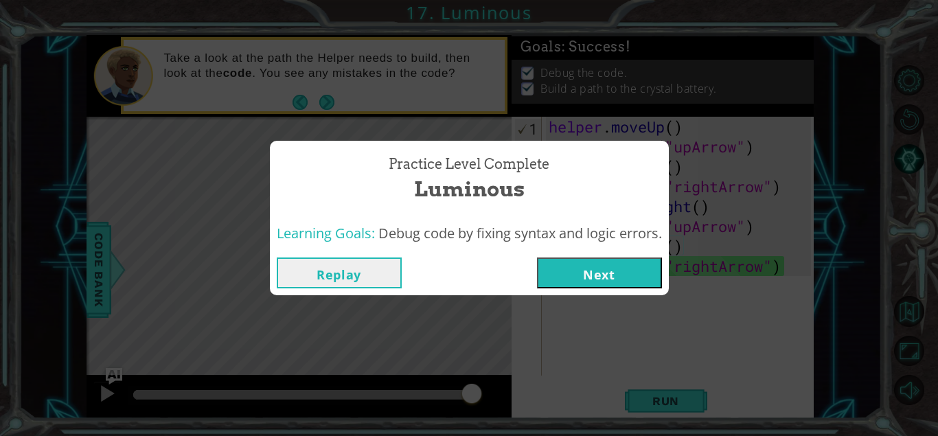
click at [615, 262] on button "Next" at bounding box center [599, 272] width 125 height 31
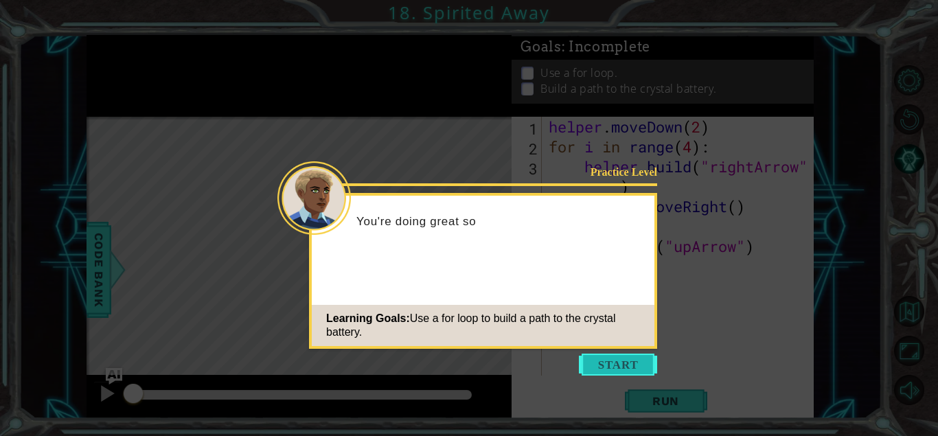
click at [612, 358] on button "Start" at bounding box center [618, 365] width 78 height 22
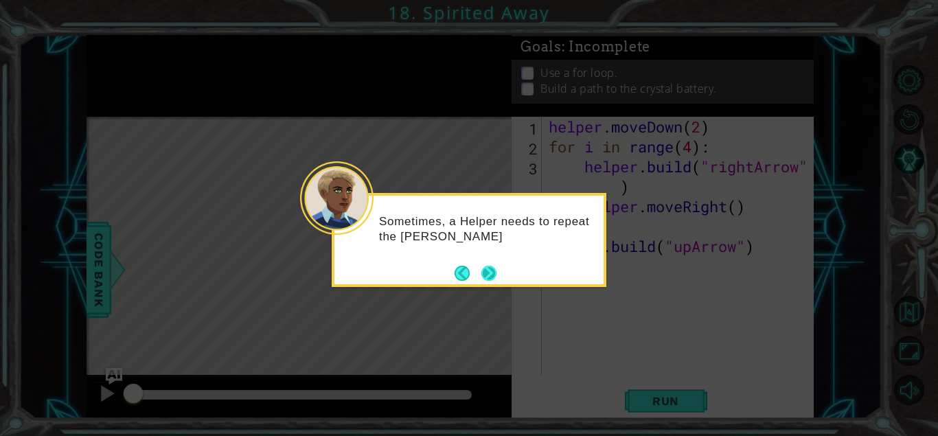
click at [496, 271] on button "Next" at bounding box center [488, 273] width 15 height 15
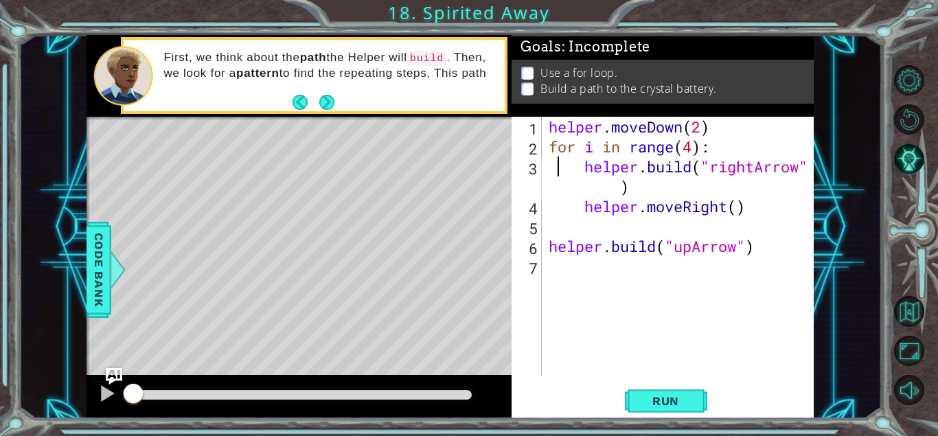
click at [558, 163] on div "helper . moveDown ( 2 ) for i in range ( 4 ) : helper . build ( "rightArrow" ) …" at bounding box center [682, 266] width 272 height 299
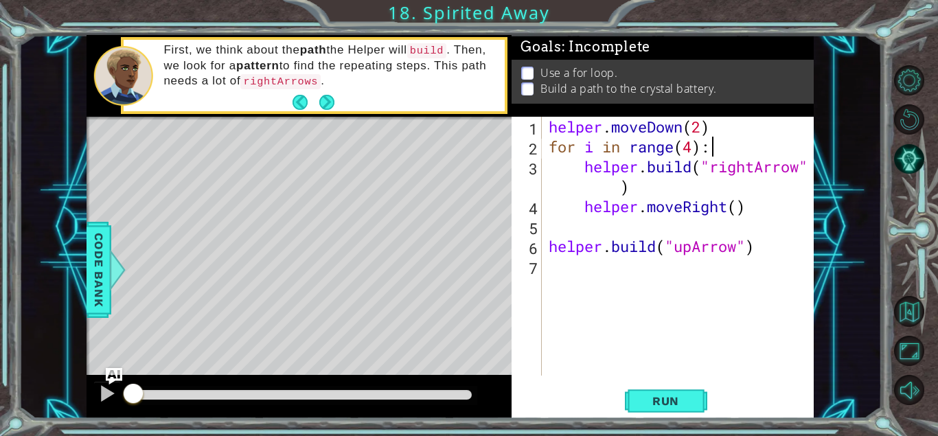
click at [728, 152] on div "helper . moveDown ( 2 ) for i in range ( 4 ) : helper . build ( "rightArrow" ) …" at bounding box center [682, 266] width 272 height 299
type textarea "for i in range(4):"
click at [674, 377] on div "for i in range(4): 1 2 3 4 5 6 7 helper . moveDown ( 2 ) for i in range ( 4 ) :…" at bounding box center [663, 268] width 302 height 302
click at [674, 386] on button "Run" at bounding box center [666, 401] width 82 height 30
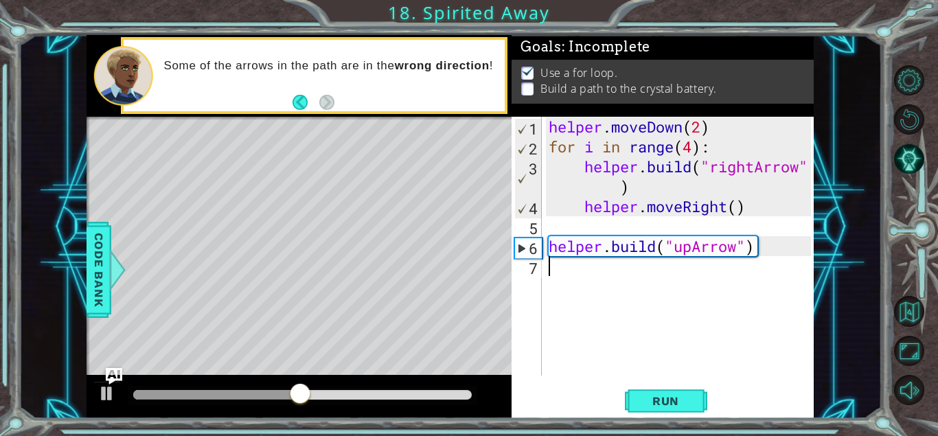
click at [670, 278] on div "helper . moveDown ( 2 ) for i in range ( 4 ) : helper . build ( "rightArrow" ) …" at bounding box center [682, 266] width 272 height 299
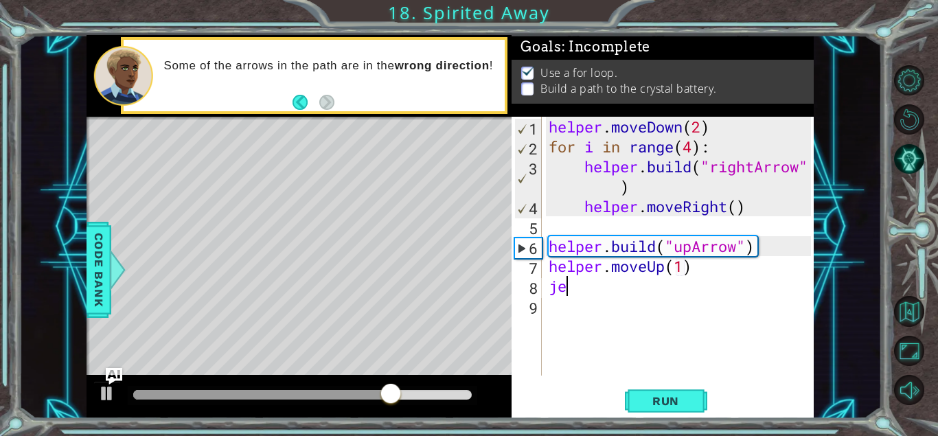
scroll to position [0, 7]
type textarea "j"
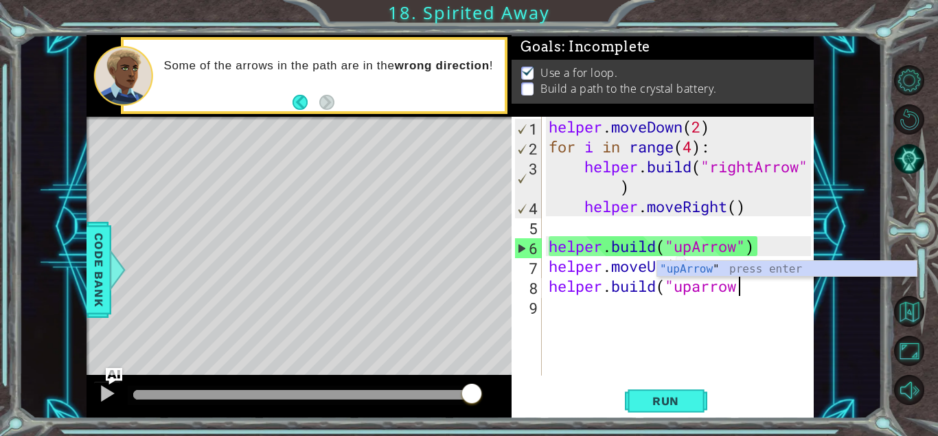
scroll to position [0, 8]
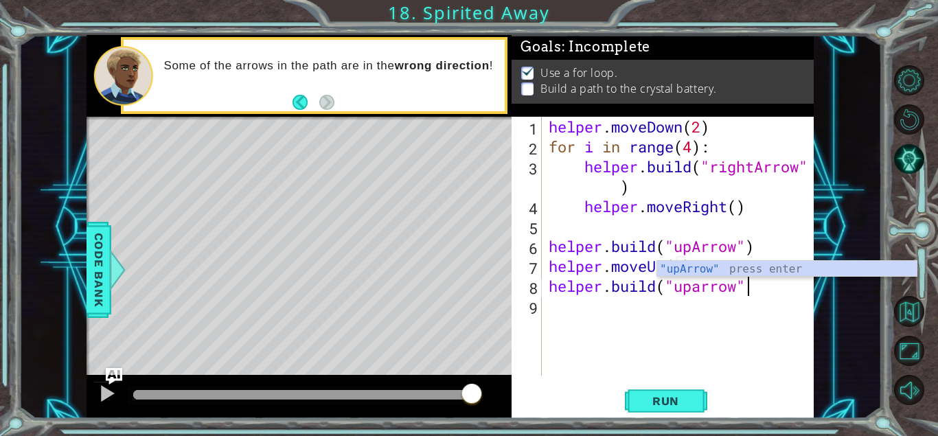
type textarea "[DOMAIN_NAME]("uparrow")"
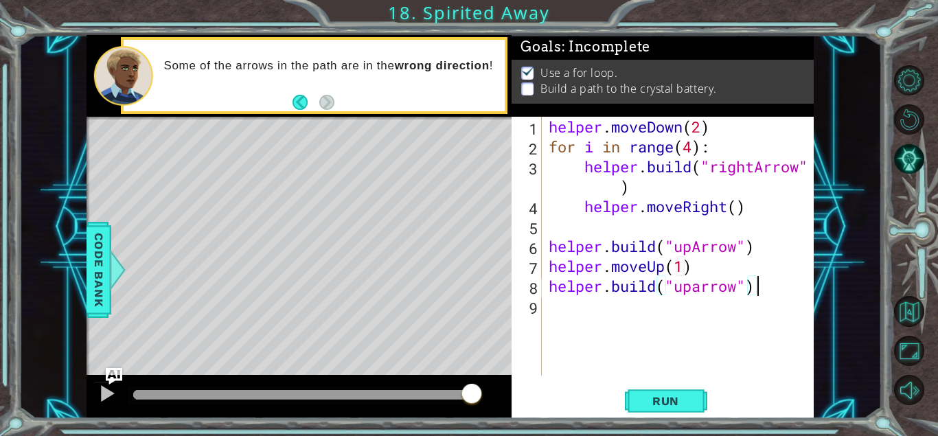
scroll to position [0, 0]
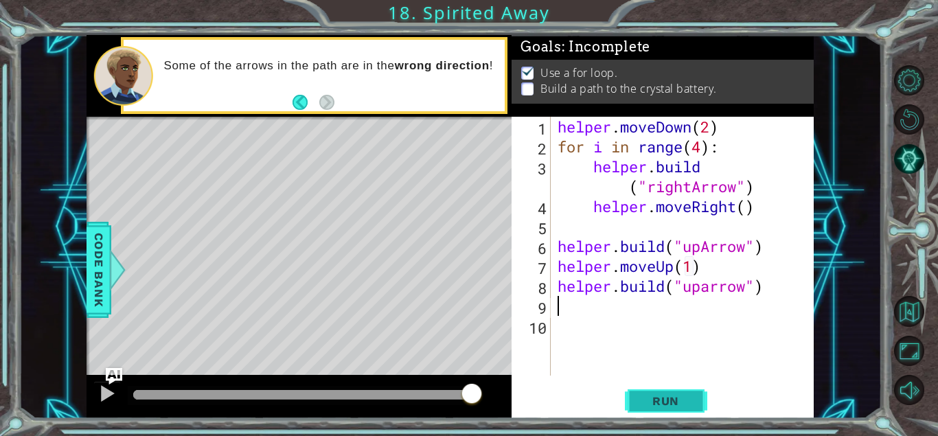
click at [683, 407] on span "Run" at bounding box center [666, 401] width 54 height 14
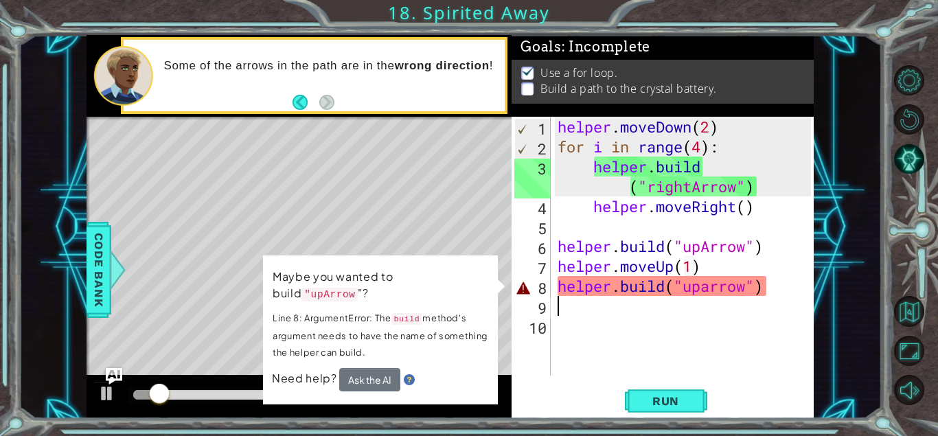
click at [709, 288] on div "helper . moveDown ( 2 ) for i in range ( 4 ) : helper . build ( "rightArrow" ) …" at bounding box center [687, 266] width 264 height 299
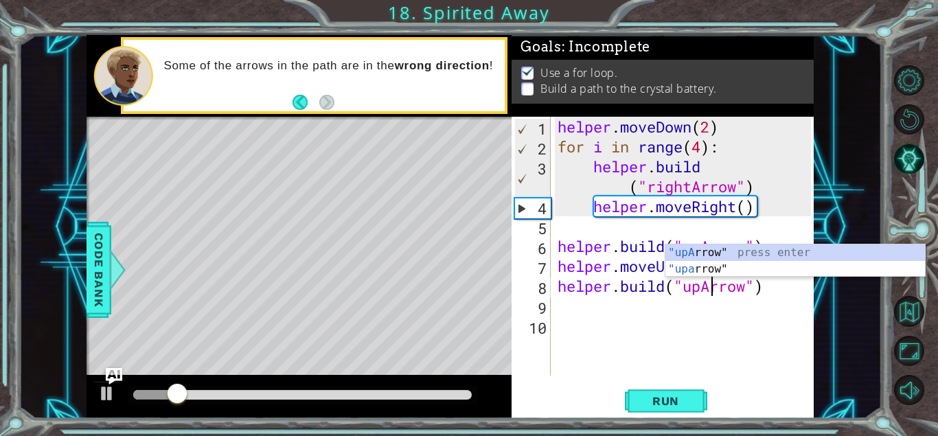
scroll to position [0, 7]
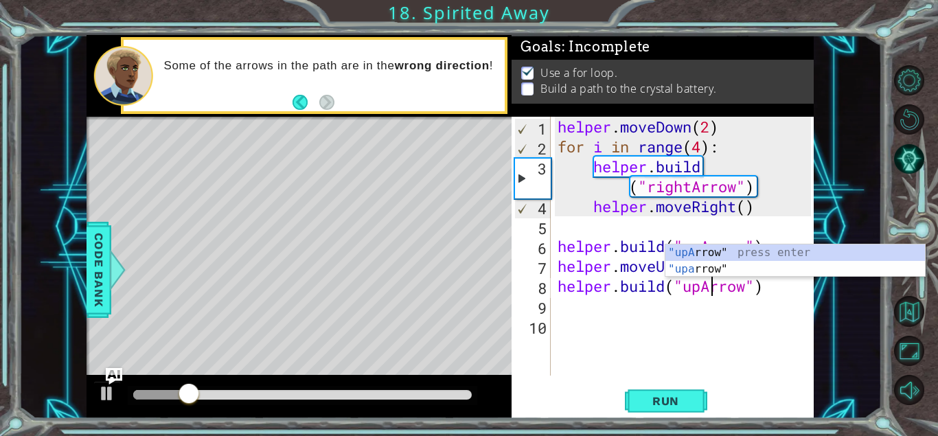
type textarea "[DOMAIN_NAME]("upArrow")"
click at [683, 384] on div "[DOMAIN_NAME]("upArrow") 1 2 3 4 5 6 7 8 9 10 helper . moveDown ( 2 ) for i in …" at bounding box center [663, 268] width 302 height 302
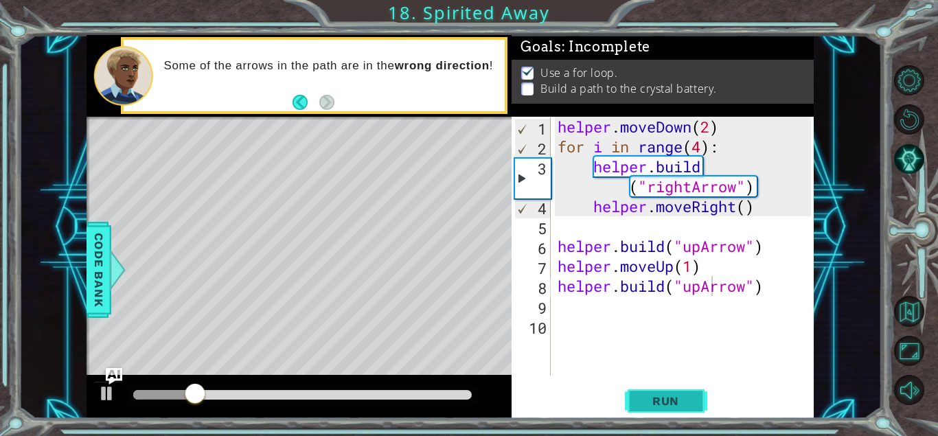
click at [689, 398] on span "Run" at bounding box center [666, 401] width 54 height 14
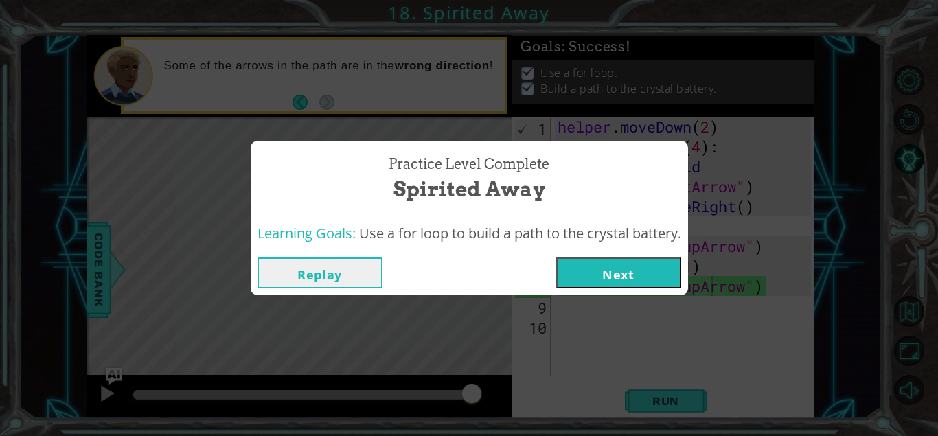
click at [612, 268] on button "Next" at bounding box center [618, 272] width 125 height 31
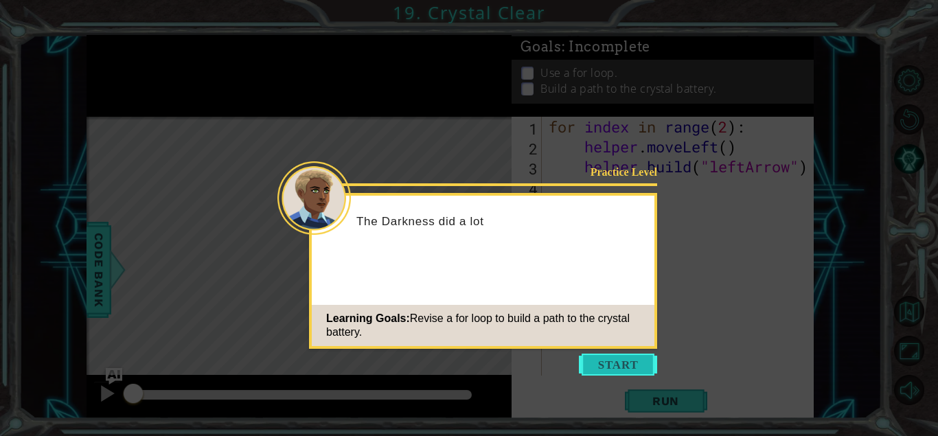
click at [617, 365] on button "Start" at bounding box center [618, 365] width 78 height 22
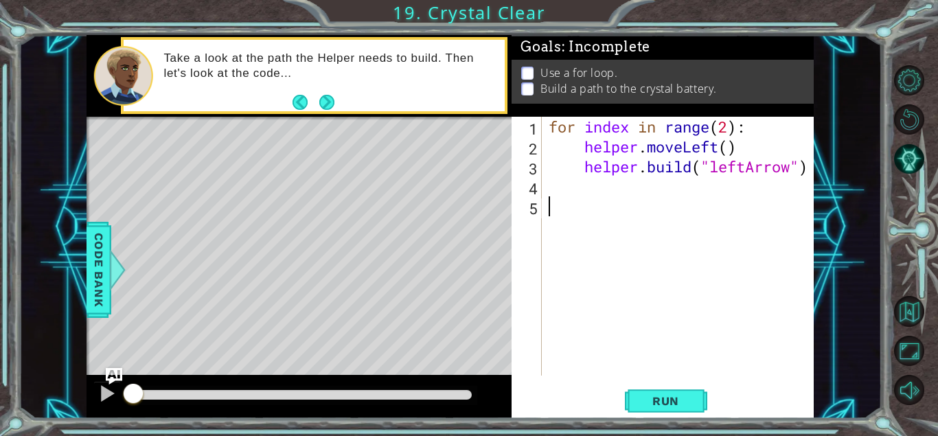
click at [617, 128] on div "for index in range ( 2 ) : helper . moveLeft ( ) helper . build ( "leftArrow" )" at bounding box center [682, 266] width 272 height 299
click at [664, 413] on button "Run" at bounding box center [666, 401] width 82 height 30
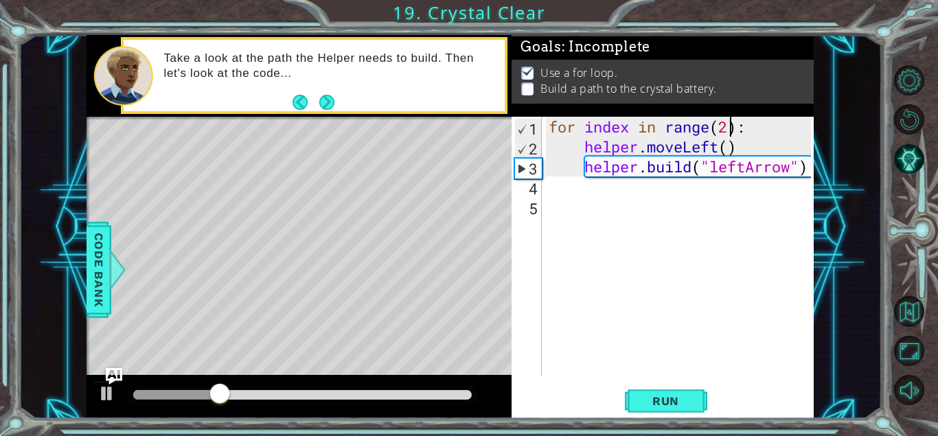
click at [728, 120] on div "for index in range ( 2 ) : helper . moveLeft ( ) helper . build ( "leftArrow" )" at bounding box center [682, 266] width 272 height 299
type textarea "for index in range(4):"
click at [680, 393] on button "Run" at bounding box center [666, 401] width 82 height 30
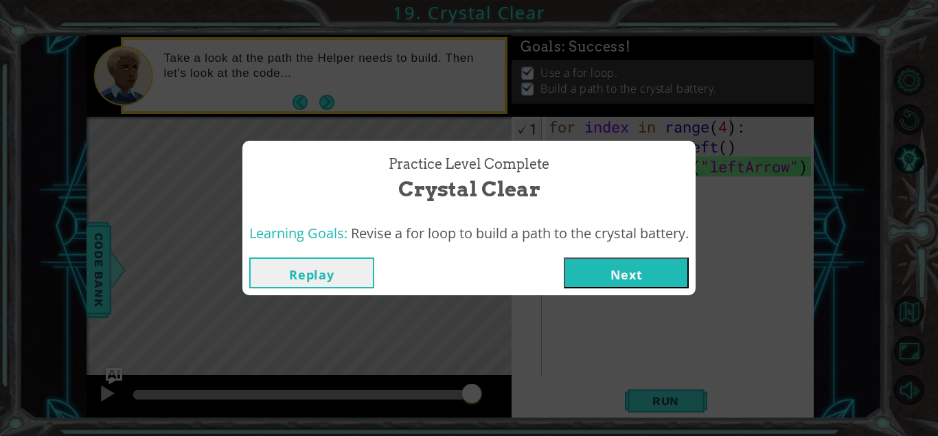
click at [678, 279] on button "Next" at bounding box center [626, 272] width 125 height 31
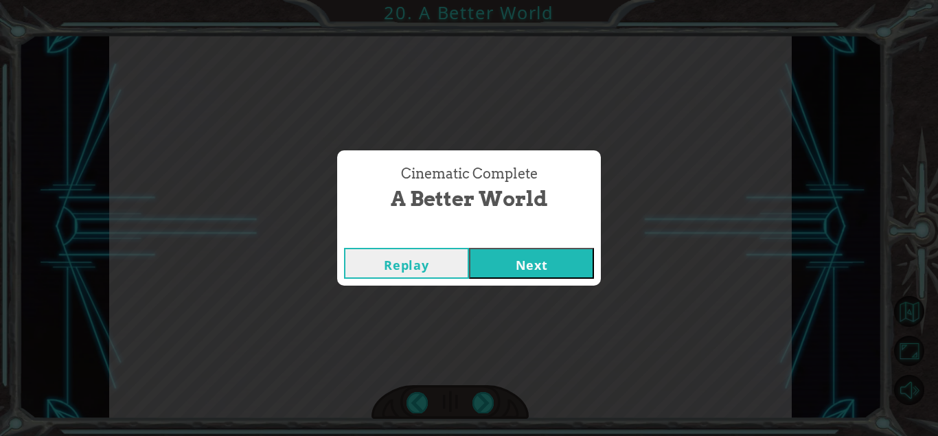
click at [557, 268] on button "Next" at bounding box center [531, 263] width 125 height 31
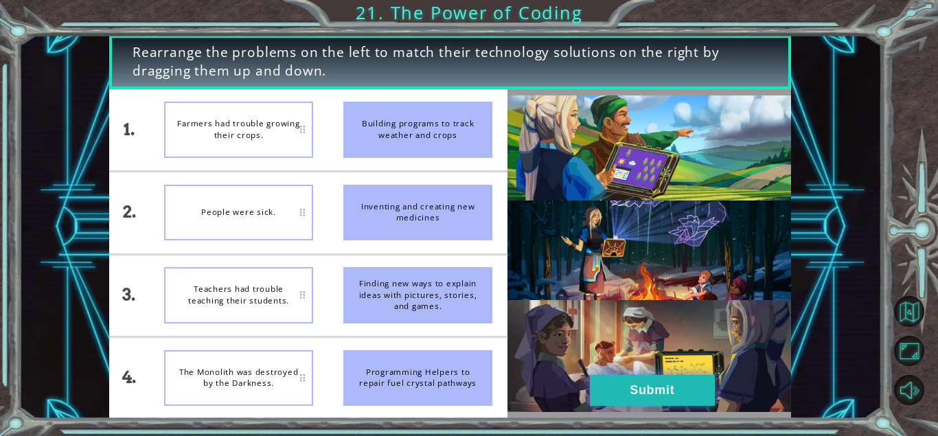
click at [649, 394] on button "Submit" at bounding box center [652, 390] width 125 height 31
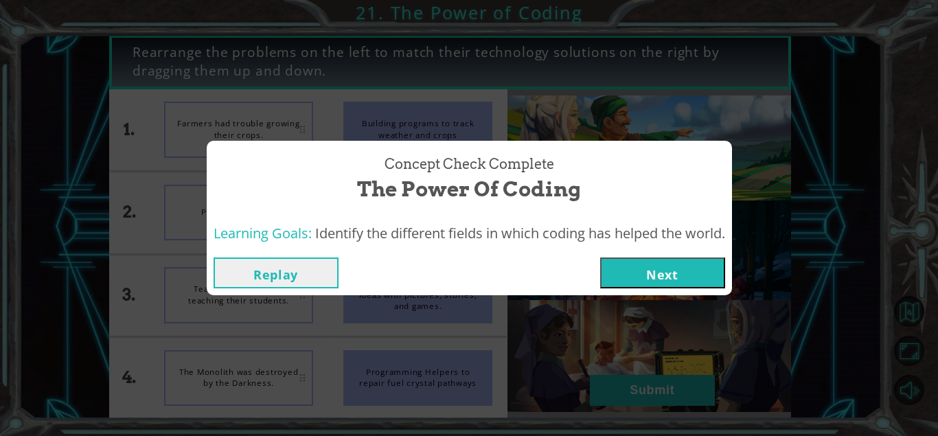
click at [677, 283] on button "Next" at bounding box center [662, 272] width 125 height 31
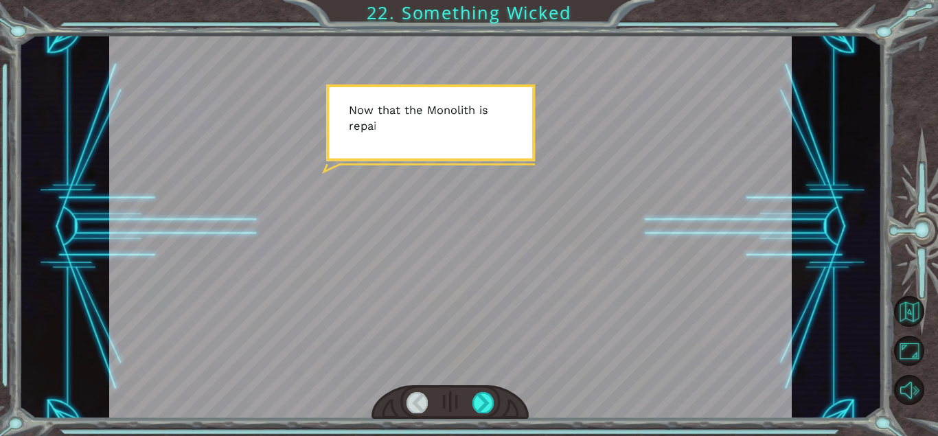
click at [685, 215] on div at bounding box center [450, 227] width 683 height 384
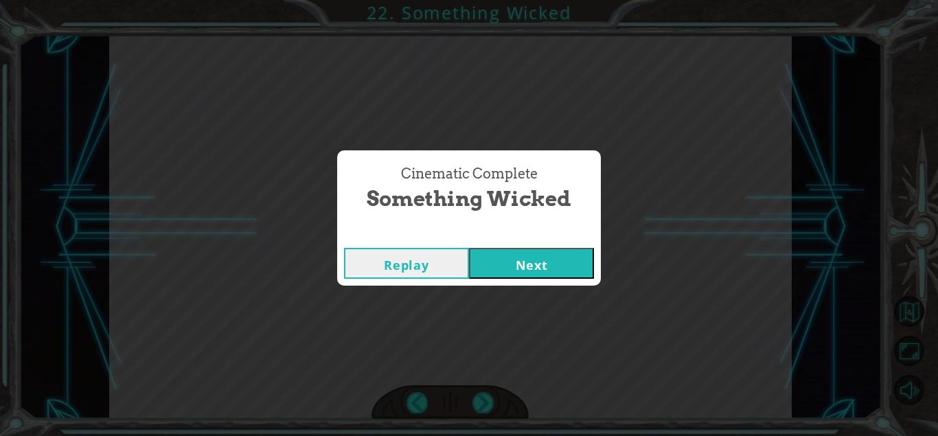
click at [530, 274] on button "Next" at bounding box center [531, 263] width 125 height 31
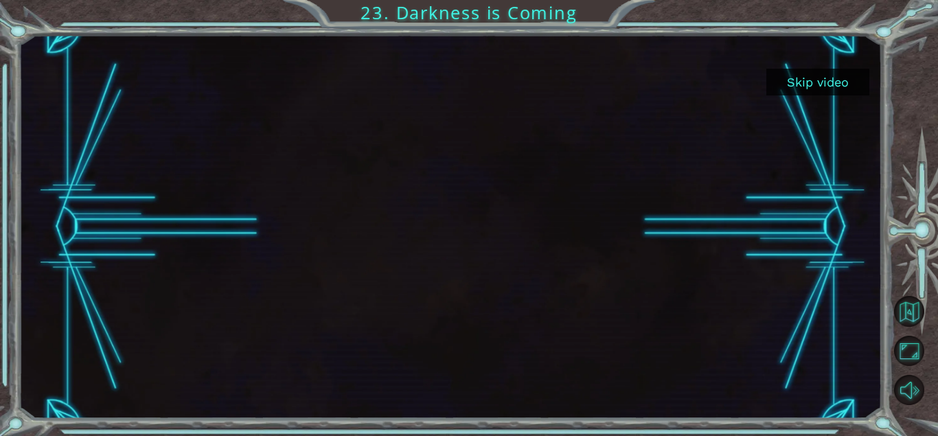
click at [831, 90] on button "Skip video" at bounding box center [817, 82] width 103 height 27
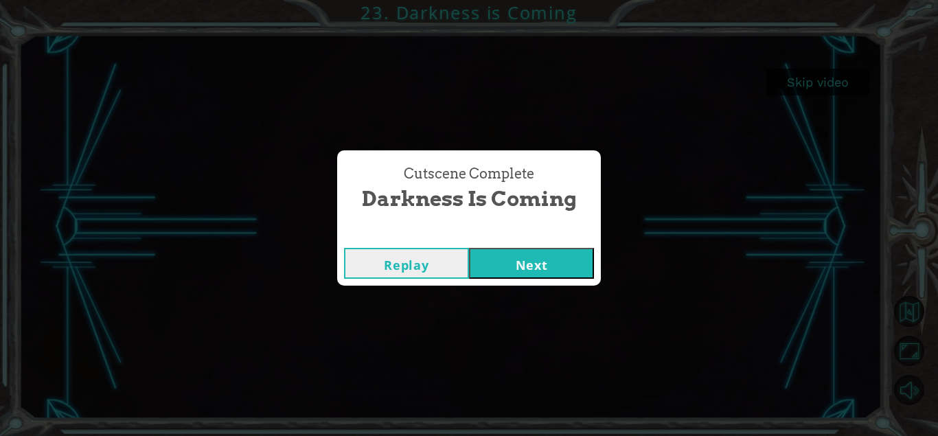
click at [550, 247] on div "Replay Next" at bounding box center [469, 263] width 264 height 45
click at [562, 261] on button "Next" at bounding box center [531, 263] width 125 height 31
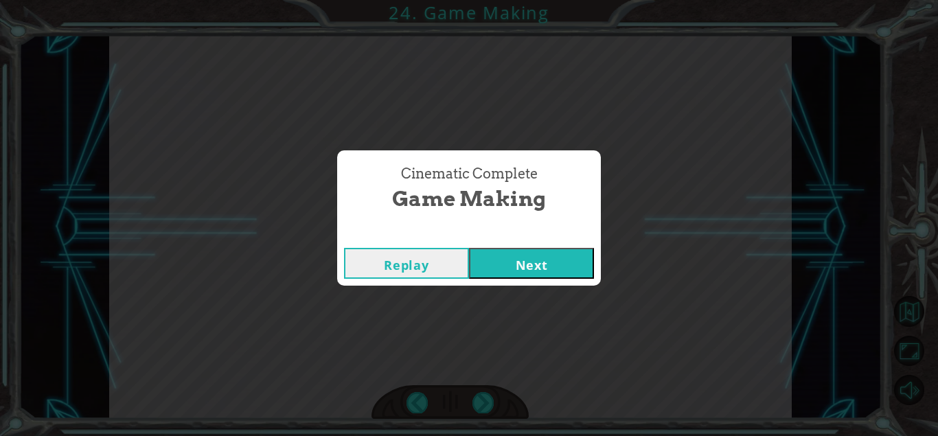
click at [496, 277] on button "Next" at bounding box center [531, 263] width 125 height 31
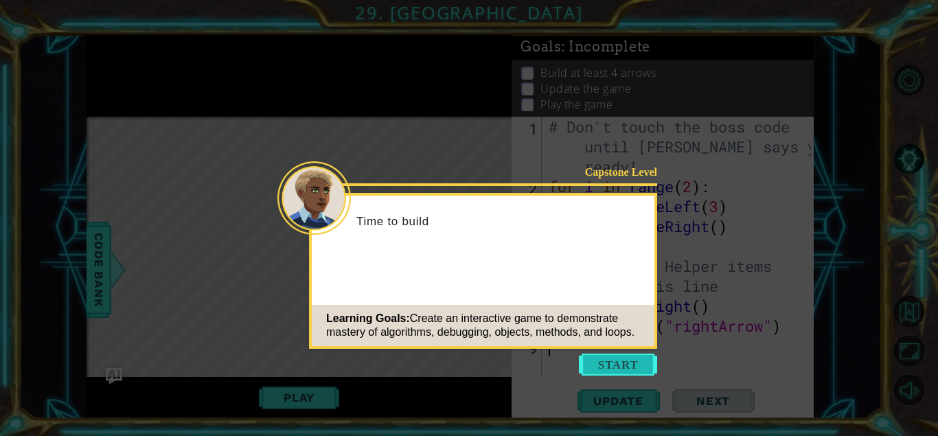
click at [601, 369] on button "Start" at bounding box center [618, 365] width 78 height 22
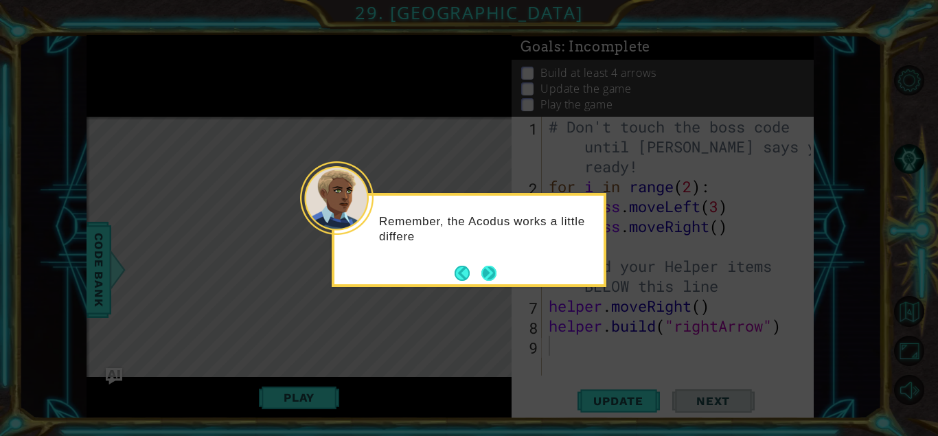
click at [492, 277] on button "Next" at bounding box center [489, 273] width 16 height 16
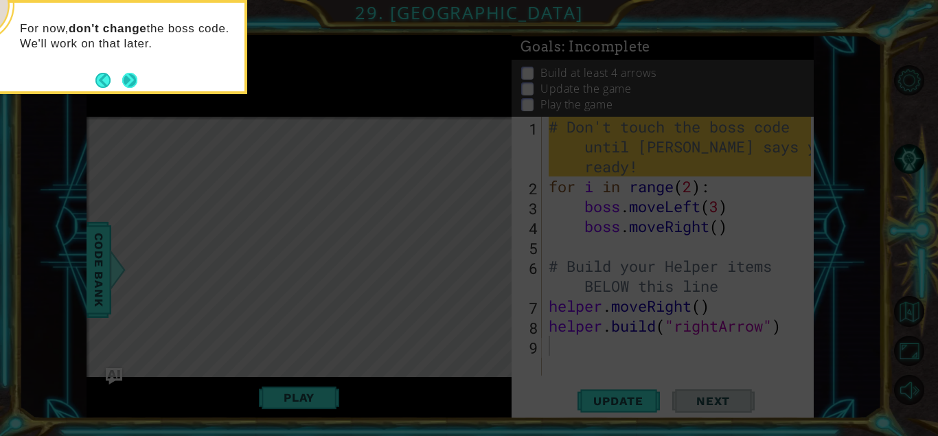
click at [135, 84] on button "Next" at bounding box center [130, 80] width 16 height 16
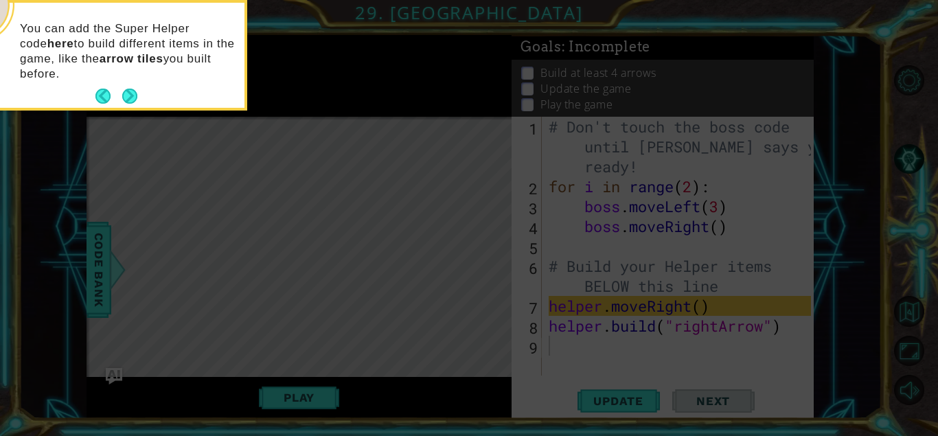
click at [129, 85] on div "You can add the Super Helper code here to build different items in the game, li…" at bounding box center [109, 58] width 269 height 100
click at [135, 97] on button "Next" at bounding box center [129, 96] width 15 height 15
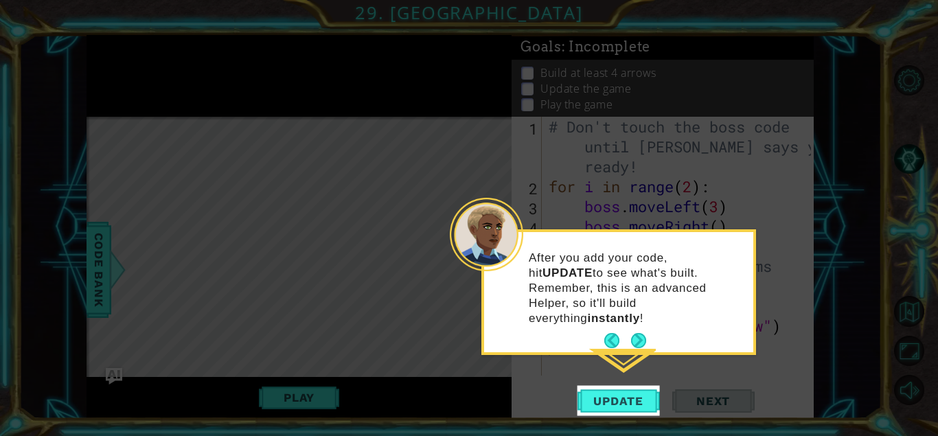
click at [639, 311] on div "After you add your code, hit UPDATE to see what's built. Remember, this is an a…" at bounding box center [618, 295] width 269 height 115
click at [637, 333] on button "Next" at bounding box center [639, 341] width 16 height 16
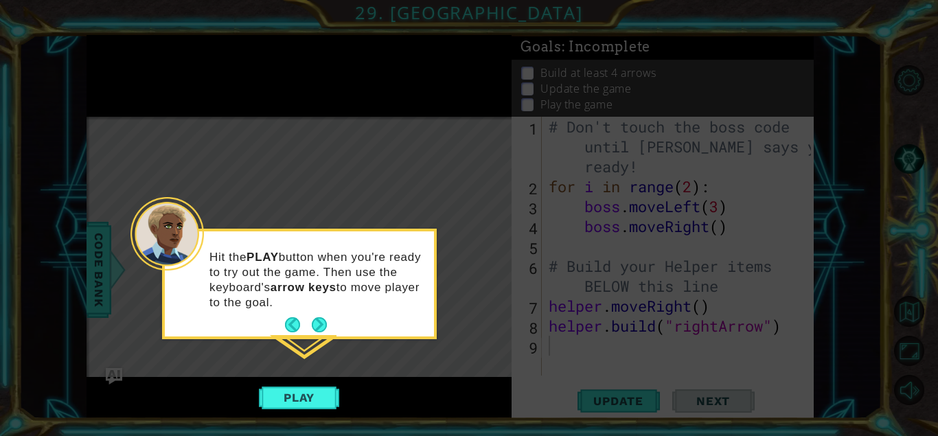
click at [320, 315] on footer at bounding box center [306, 324] width 42 height 21
click at [320, 330] on button "Next" at bounding box center [320, 325] width 16 height 16
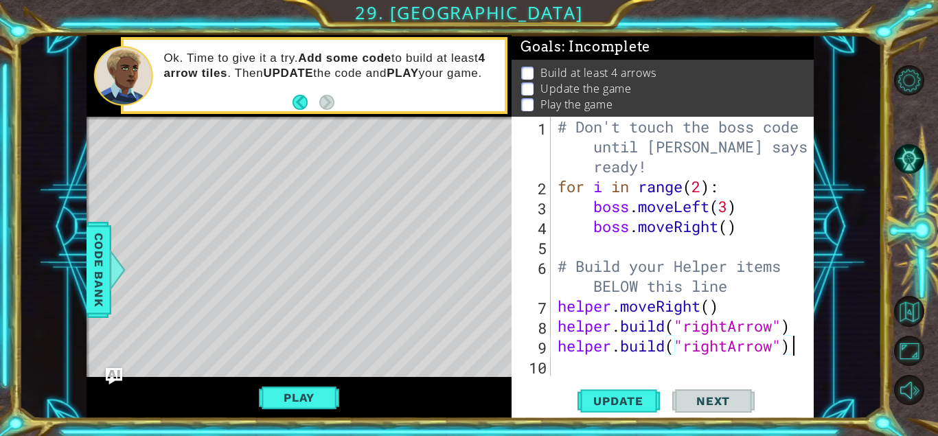
scroll to position [0, 10]
click at [540, 348] on div "9" at bounding box center [532, 348] width 36 height 20
type textarea "[DOMAIN_NAME]("rightArrow")"
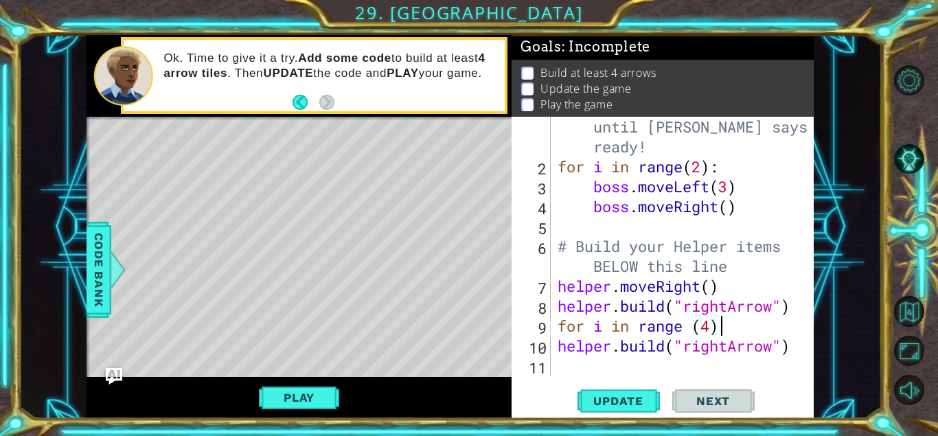
scroll to position [0, 8]
type textarea "for i in range (4):"
click at [596, 406] on span "Update" at bounding box center [619, 401] width 78 height 14
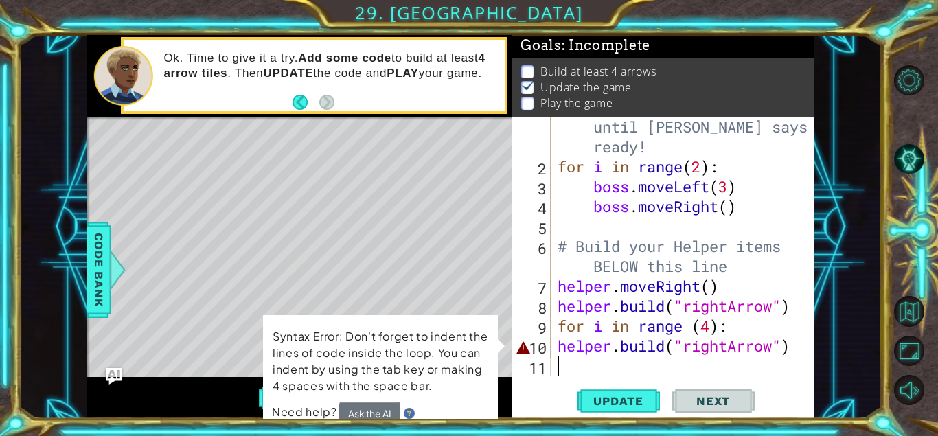
click at [585, 363] on div "# Don't touch the boss code until [PERSON_NAME] says you're ready! for i in ran…" at bounding box center [686, 266] width 263 height 339
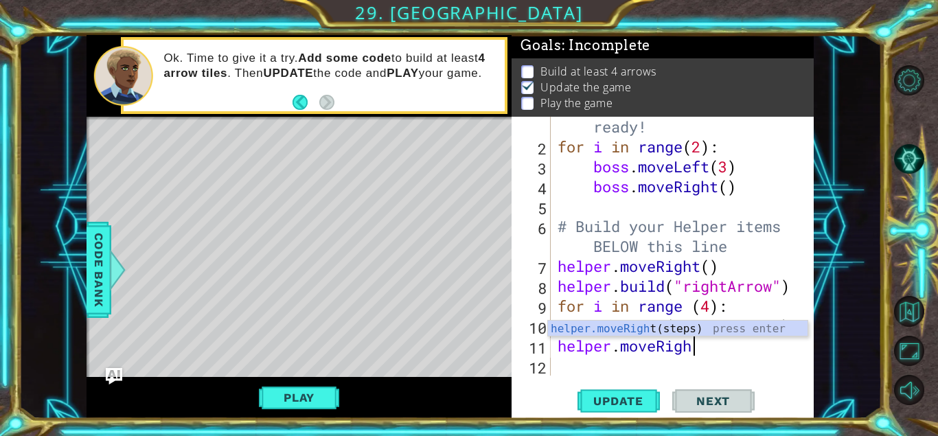
scroll to position [0, 6]
type textarea "helper.moveRight(1)"
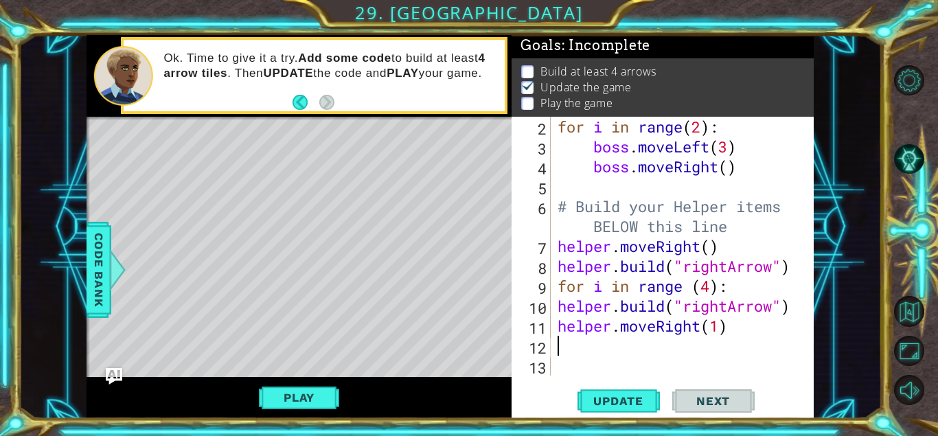
scroll to position [60, 0]
click at [597, 414] on button "Update" at bounding box center [618, 401] width 82 height 30
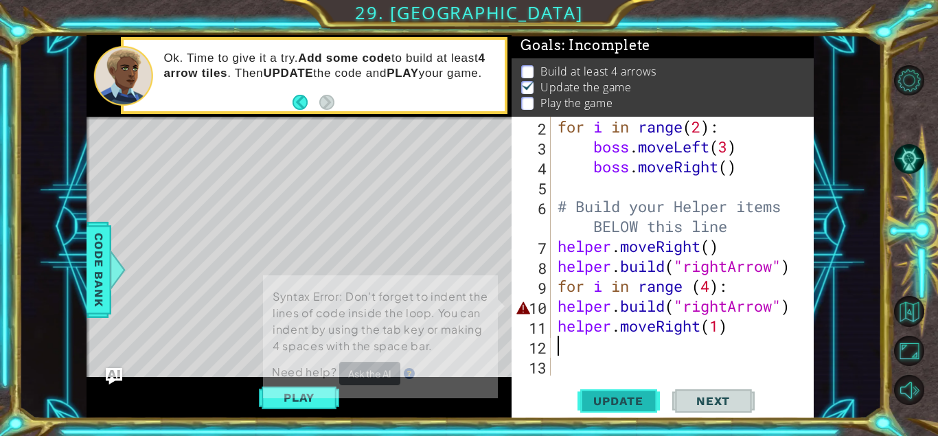
click at [618, 404] on span "Update" at bounding box center [619, 401] width 78 height 14
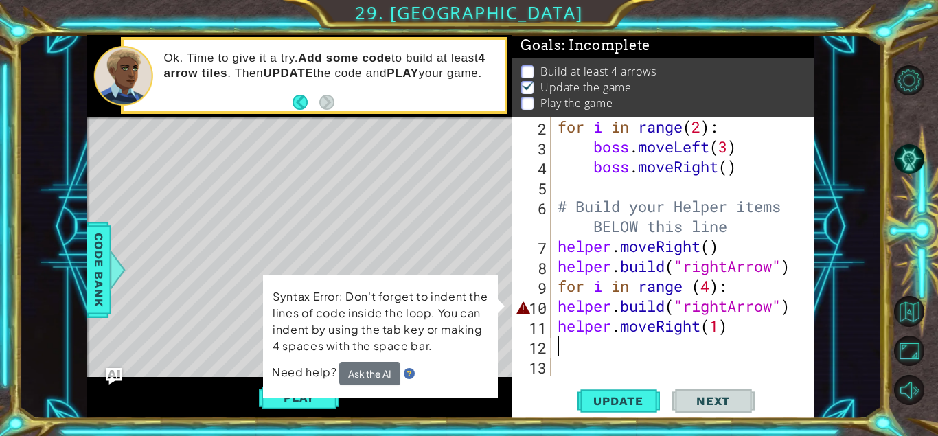
click at [555, 310] on div "2 3 4 5 6 7 8 9 10 11 12 13 for i in range ( 2 ) : boss . moveLeft ( 3 ) boss .…" at bounding box center [661, 246] width 299 height 259
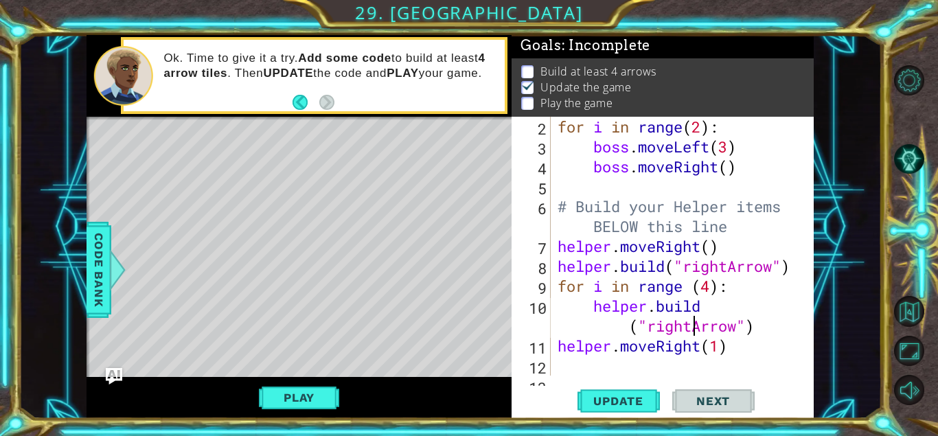
type textarea "helper.moveRight(1)"
click at [593, 392] on button "Update" at bounding box center [618, 401] width 82 height 30
click at [317, 405] on button "Play" at bounding box center [299, 398] width 80 height 26
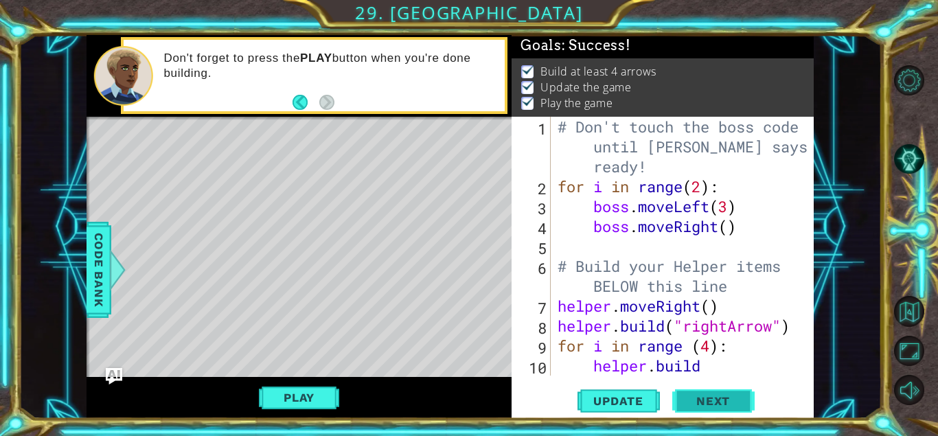
click at [744, 408] on button "Next" at bounding box center [713, 404] width 82 height 30
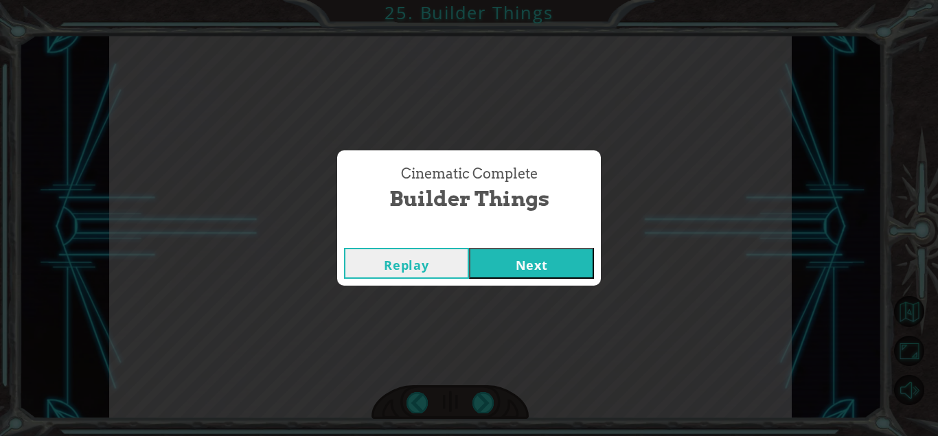
click at [540, 251] on button "Next" at bounding box center [531, 263] width 125 height 31
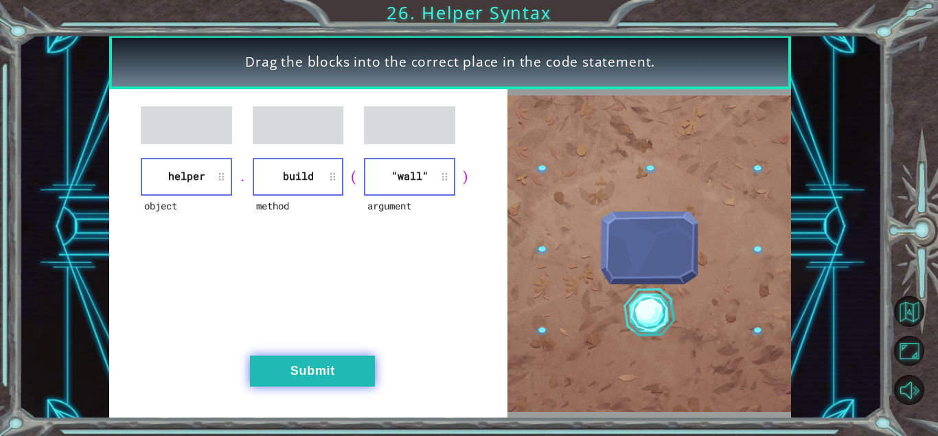
click at [326, 376] on button "Submit" at bounding box center [312, 371] width 125 height 31
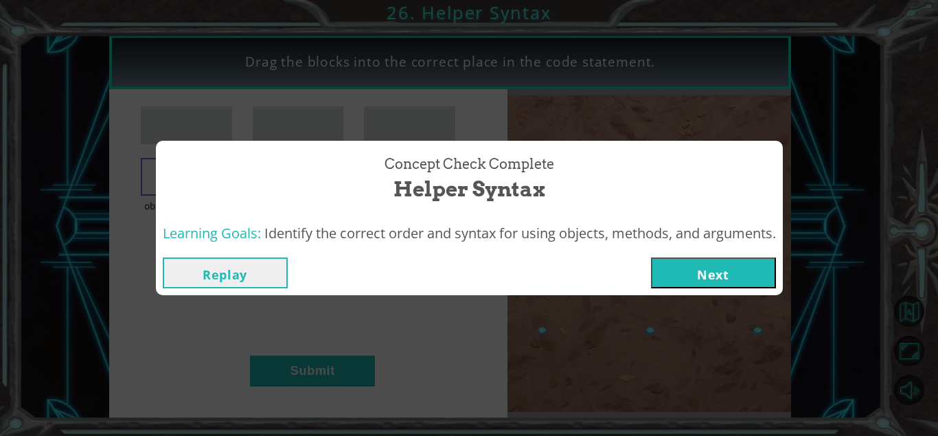
click at [748, 278] on button "Next" at bounding box center [713, 272] width 125 height 31
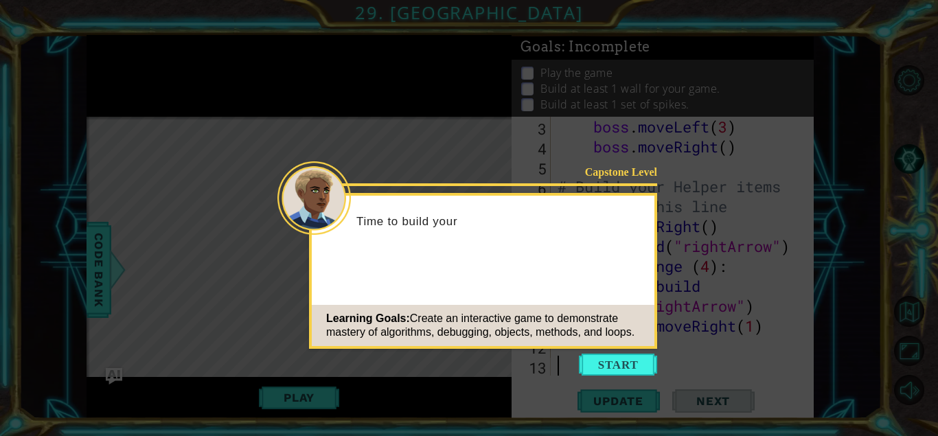
scroll to position [80, 0]
click at [606, 360] on button "Start" at bounding box center [618, 365] width 78 height 22
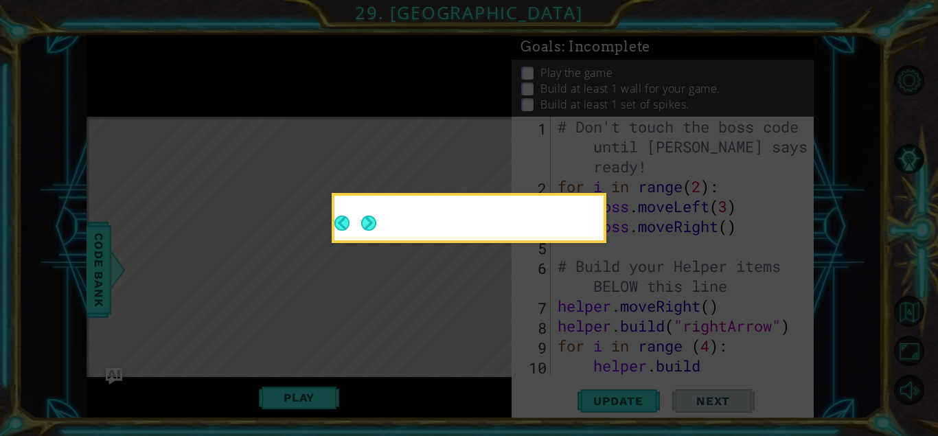
scroll to position [0, 0]
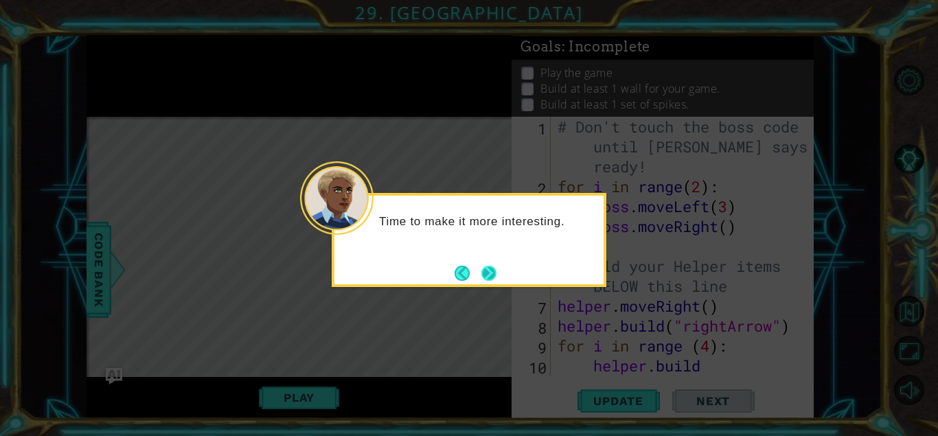
click at [499, 271] on div "Time to make it more interesting." at bounding box center [469, 240] width 275 height 94
click at [490, 275] on button "Next" at bounding box center [488, 273] width 15 height 15
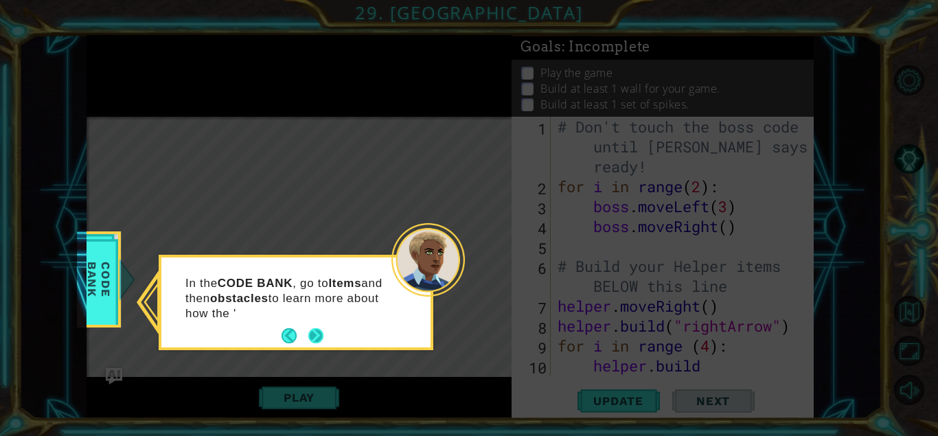
click at [315, 337] on button "Next" at bounding box center [315, 335] width 15 height 15
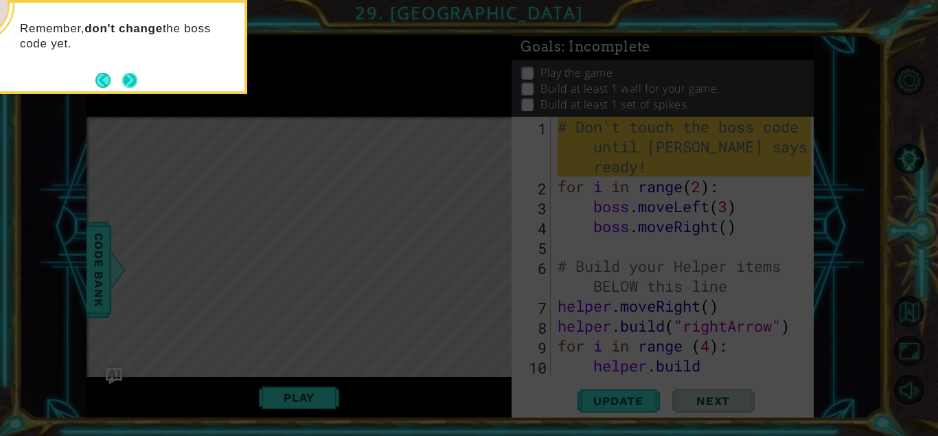
click at [134, 82] on button "Next" at bounding box center [129, 80] width 15 height 15
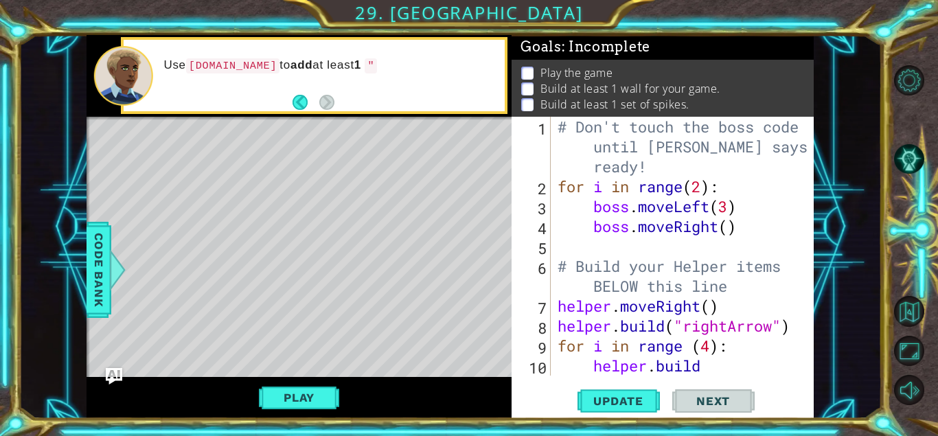
click at [617, 221] on div "# Don't touch the boss code until [PERSON_NAME] says you're ready! for i in ran…" at bounding box center [686, 296] width 263 height 358
type textarea "boss.moveRight()"
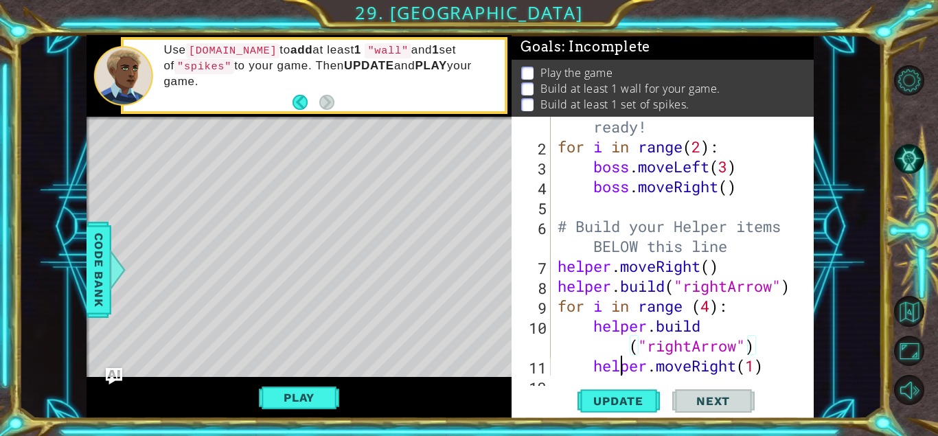
type textarea "helper.moveRight(1)"
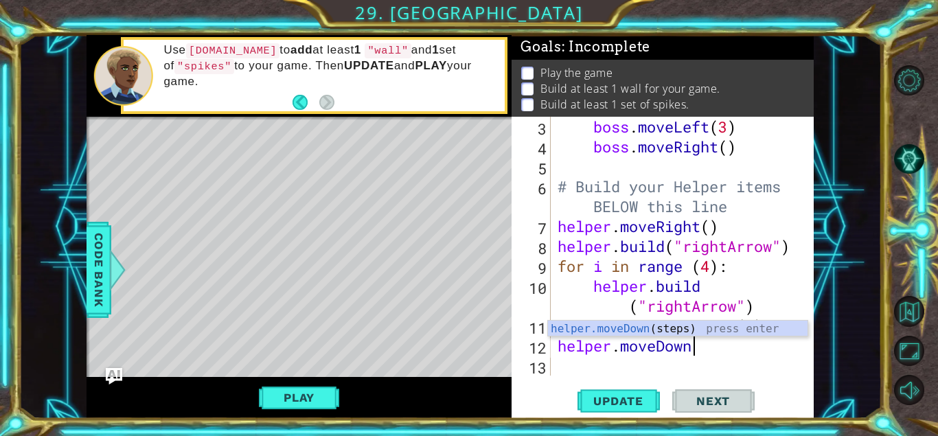
scroll to position [0, 6]
type textarea "helper.moveDown(3)"
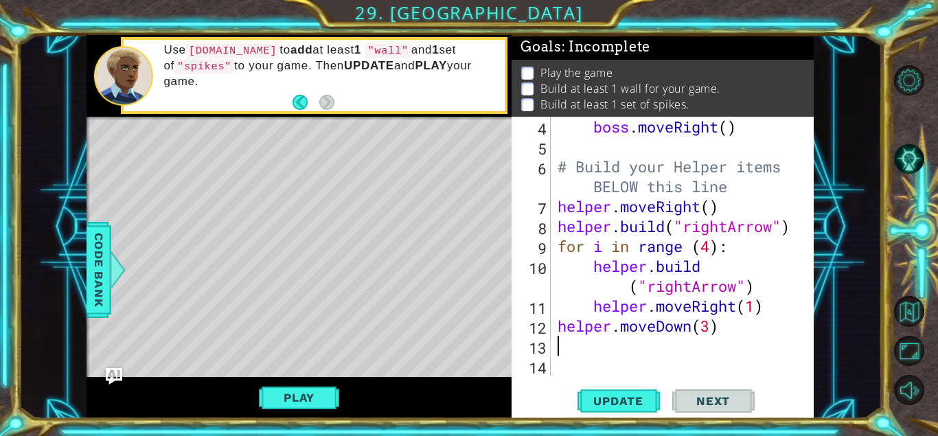
scroll to position [100, 0]
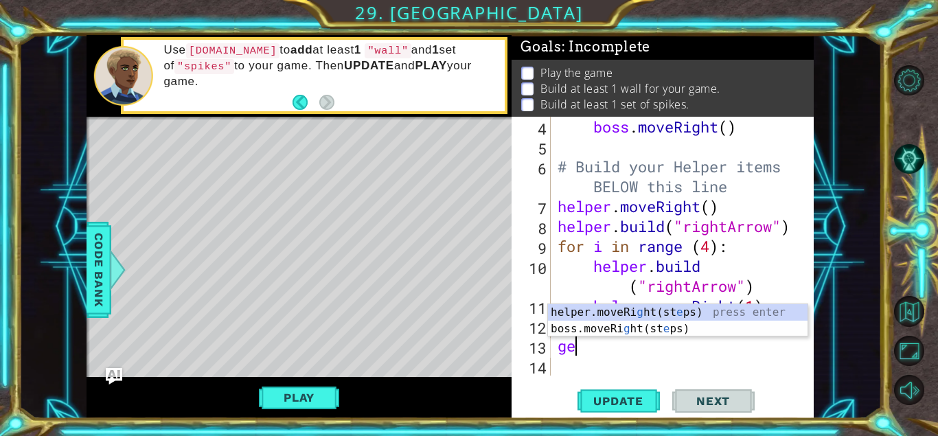
type textarea "g"
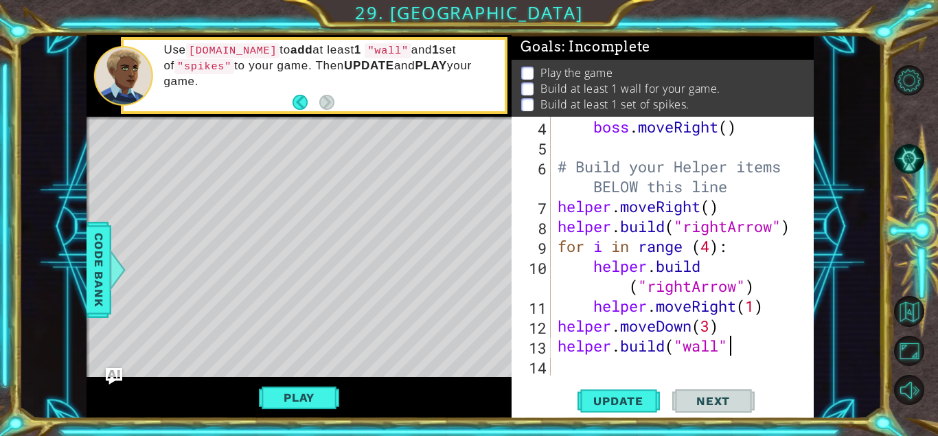
scroll to position [0, 8]
type textarea "[DOMAIN_NAME]("wall")"
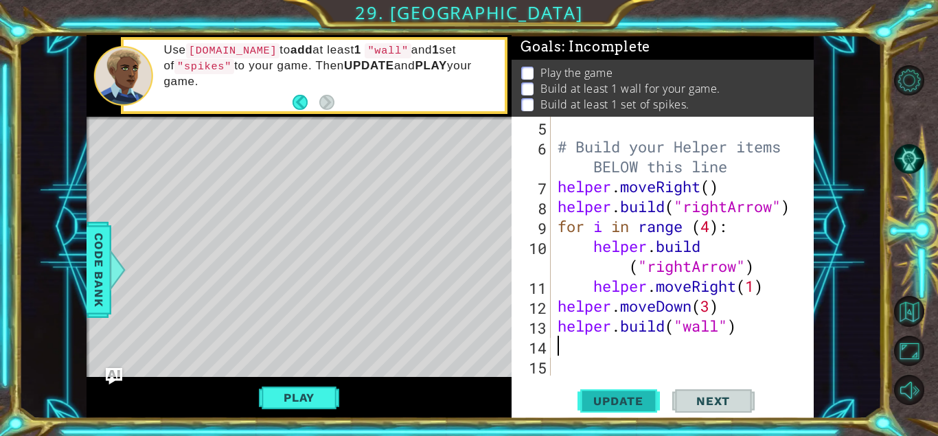
click at [608, 408] on button "Update" at bounding box center [618, 401] width 82 height 30
click at [320, 387] on button "Play" at bounding box center [299, 398] width 80 height 26
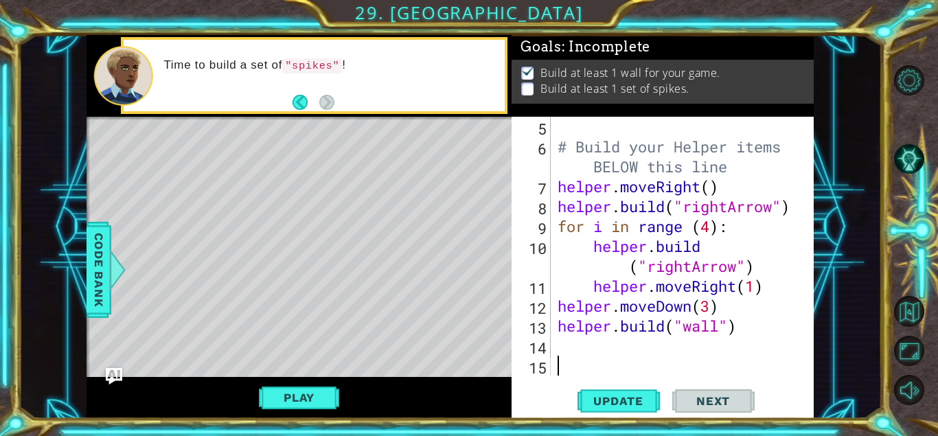
scroll to position [0, 0]
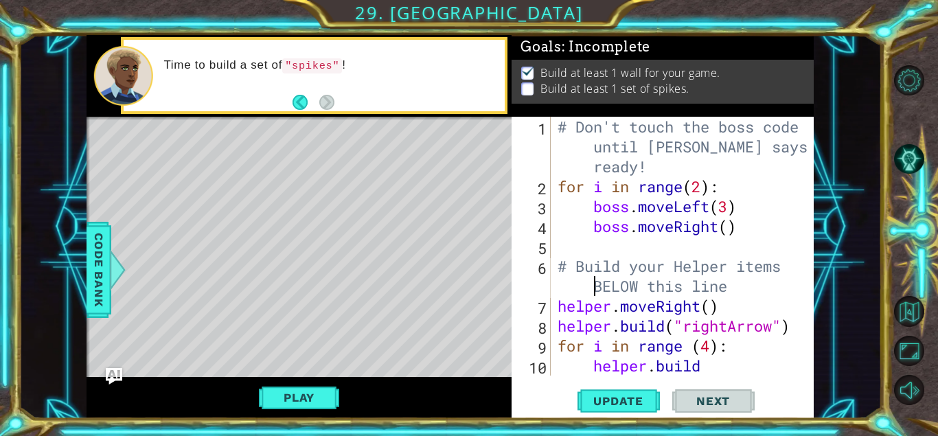
click at [587, 283] on div "# Don't touch the boss code until [PERSON_NAME] says you're ready! for i in ran…" at bounding box center [686, 296] width 263 height 358
click at [554, 367] on div "# Build your Helper items BELOW this line 1 2 3 4 5 6 7 8 9 10 # Don't touch th…" at bounding box center [661, 246] width 299 height 259
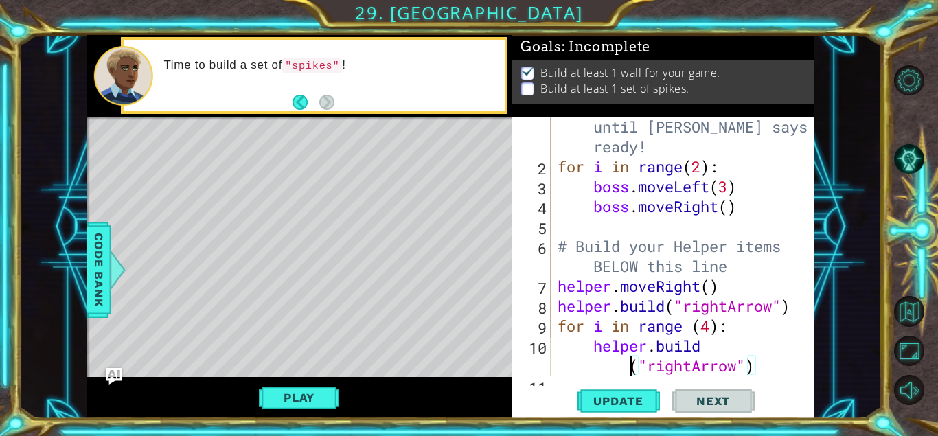
scroll to position [20, 0]
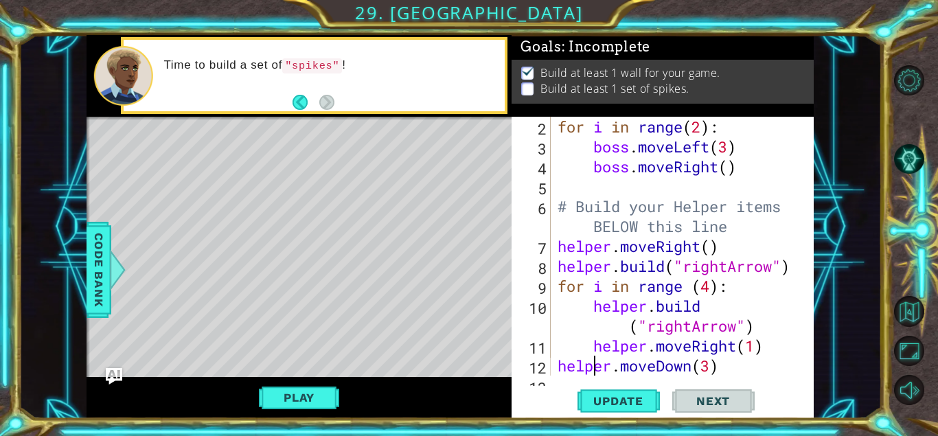
type textarea "[DOMAIN_NAME]("wall")"
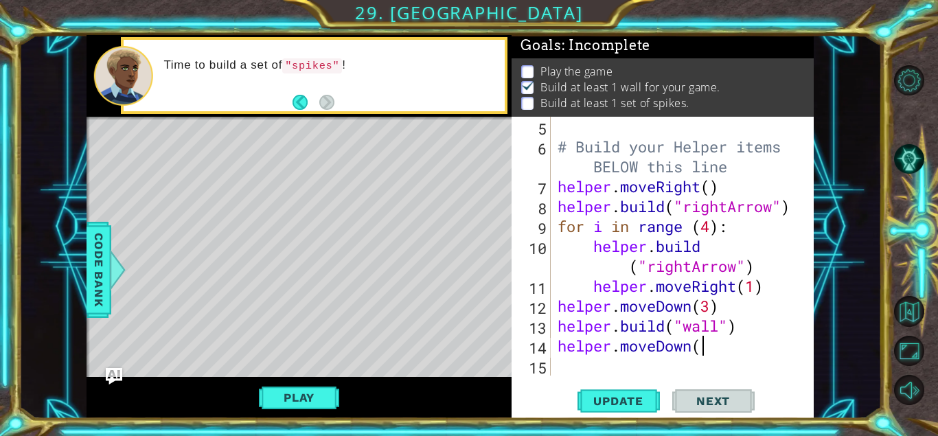
scroll to position [0, 6]
type textarea "helper.moveDown(2)"
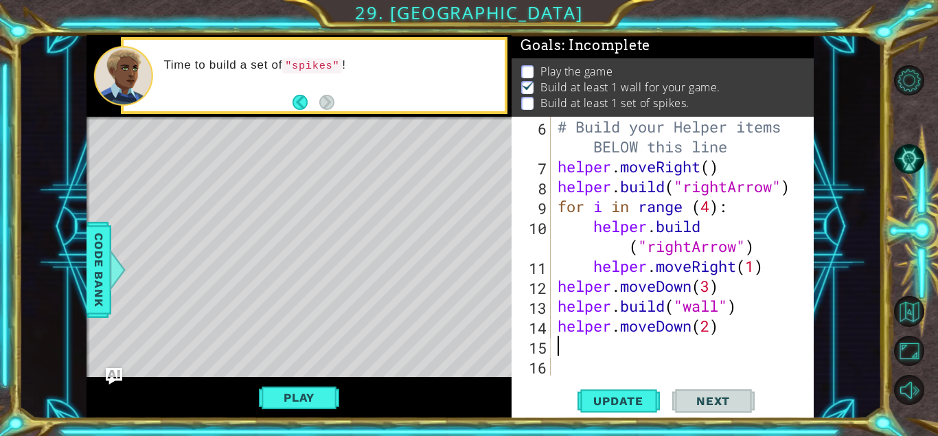
scroll to position [0, 0]
type textarea "[DOMAIN_NAME]("spikes")"
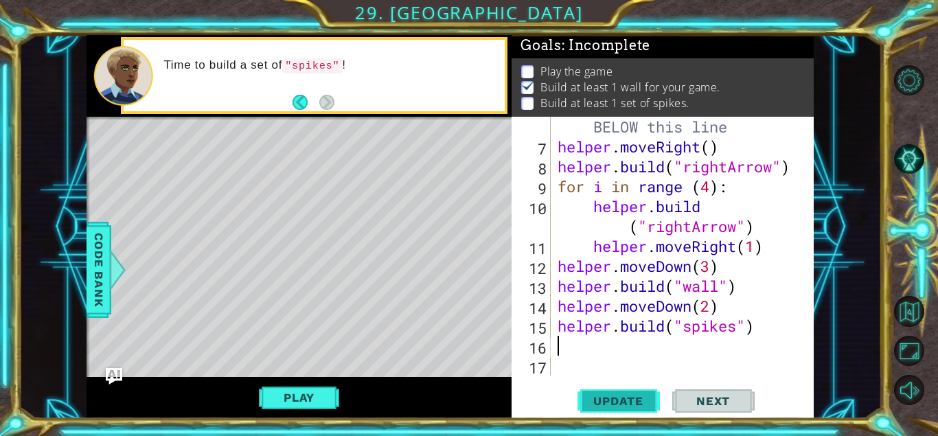
click at [608, 389] on button "Update" at bounding box center [618, 401] width 82 height 30
click at [319, 382] on div "Play" at bounding box center [299, 398] width 425 height 42
click at [326, 399] on button "Play" at bounding box center [299, 398] width 80 height 26
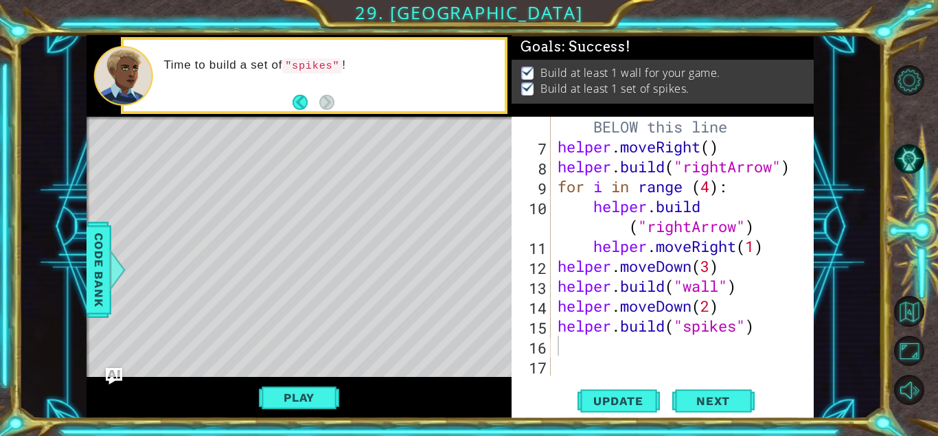
scroll to position [159, 0]
click at [703, 402] on span "Next" at bounding box center [713, 402] width 61 height 14
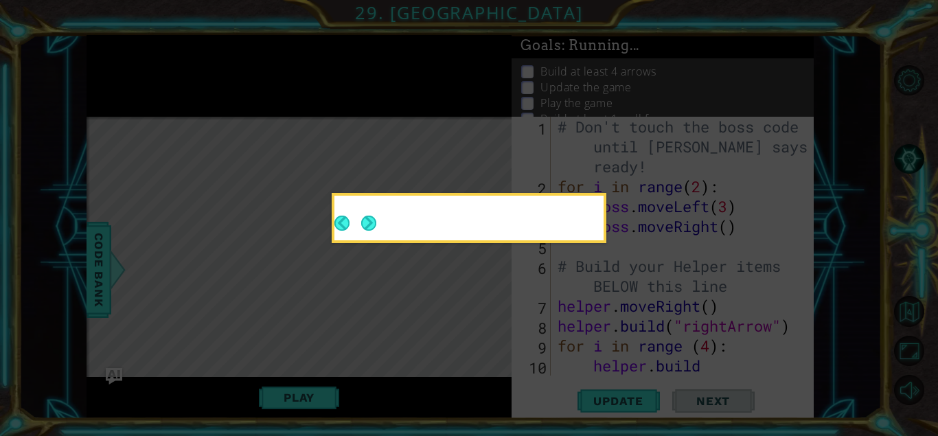
scroll to position [0, 0]
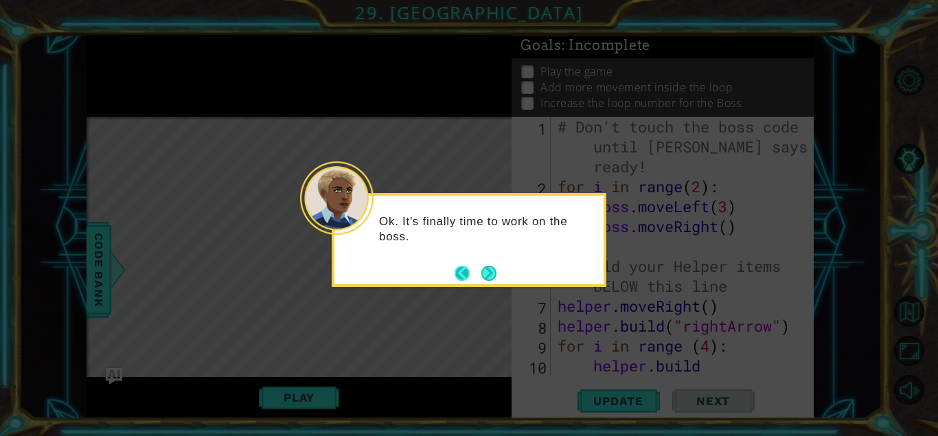
click at [479, 266] on button "Back" at bounding box center [468, 273] width 27 height 15
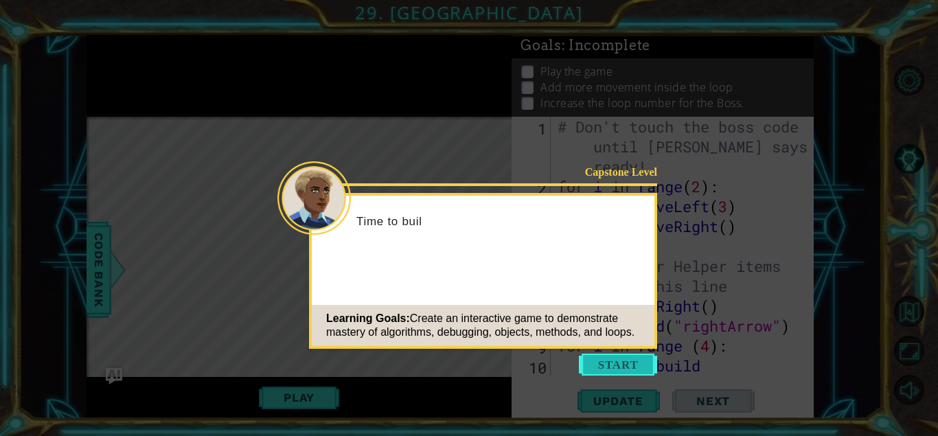
click at [603, 362] on button "Start" at bounding box center [618, 365] width 78 height 22
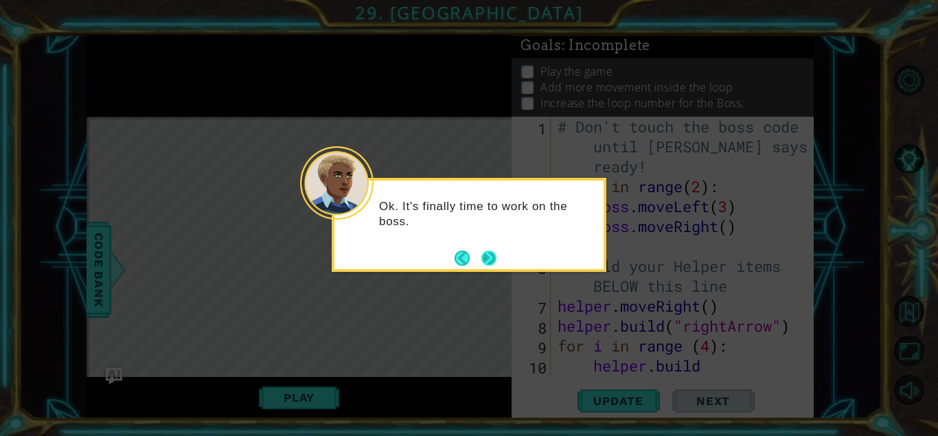
click at [494, 250] on button "Next" at bounding box center [489, 258] width 16 height 16
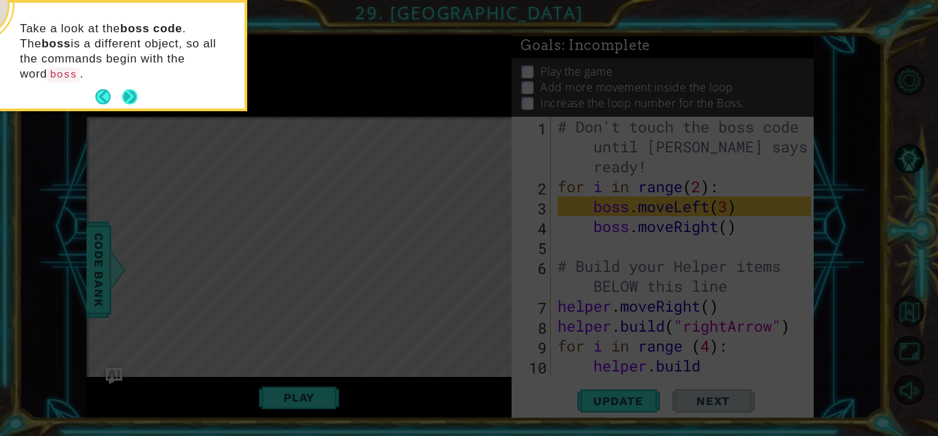
click at [126, 89] on button "Next" at bounding box center [129, 96] width 15 height 15
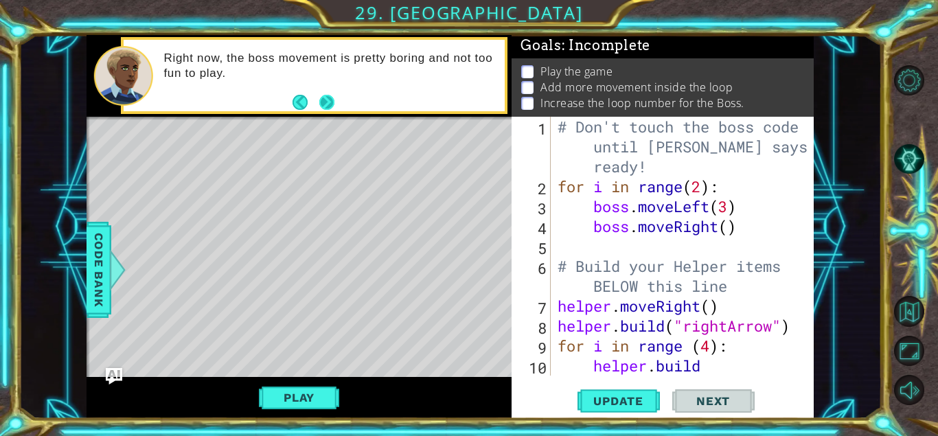
click at [328, 95] on button "Next" at bounding box center [326, 102] width 15 height 15
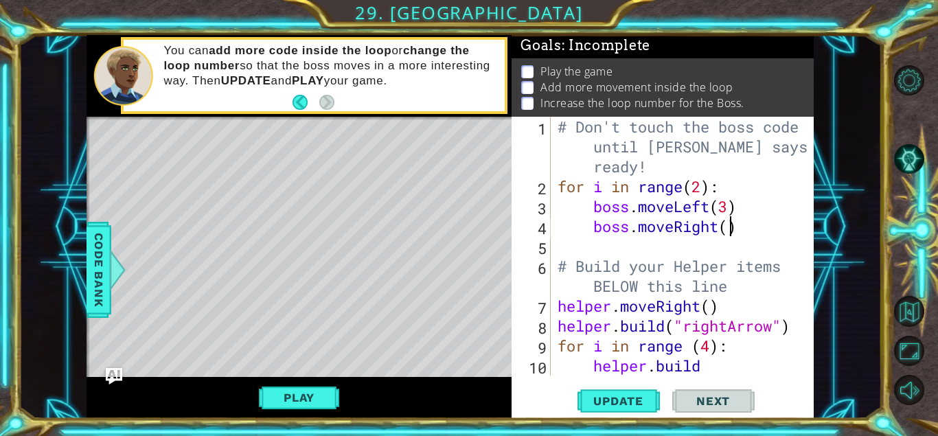
click at [732, 227] on div "# Don't touch the boss code until [PERSON_NAME] says you're ready! for i in ran…" at bounding box center [686, 296] width 263 height 358
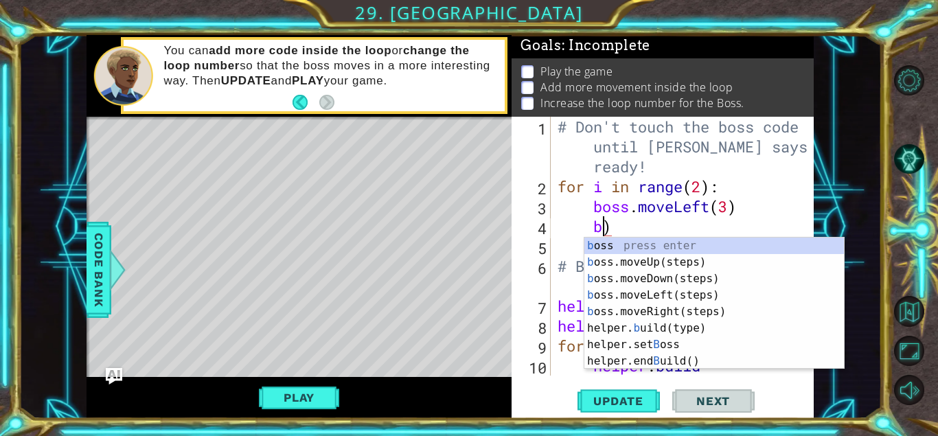
type textarea ")"
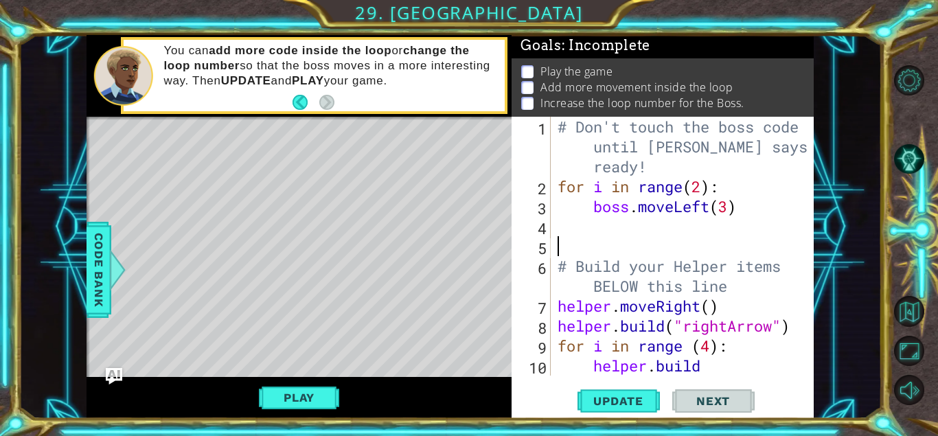
click at [737, 249] on div "# Don't touch the boss code until [PERSON_NAME] says you're ready! for i in ran…" at bounding box center [686, 296] width 263 height 358
click at [592, 391] on button "Update" at bounding box center [618, 401] width 82 height 30
click at [597, 400] on span "Update" at bounding box center [619, 401] width 78 height 14
click at [328, 396] on button "Play" at bounding box center [299, 398] width 80 height 26
type textarea "# Build your Helper items BELOW this line"
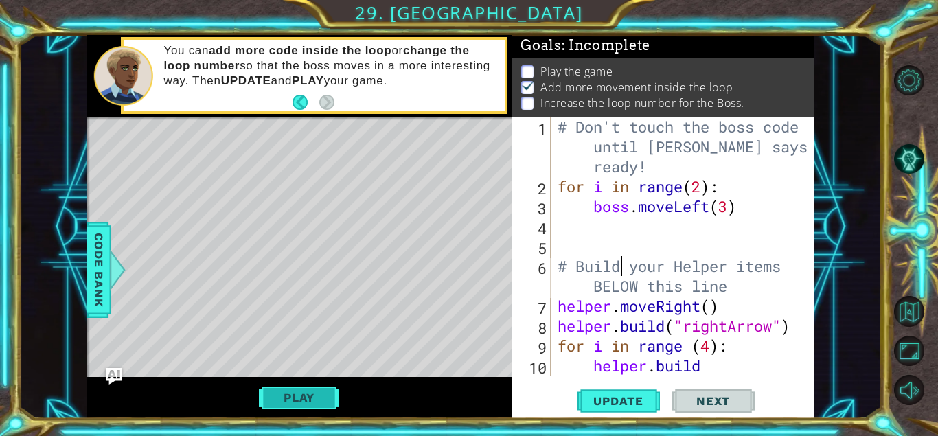
scroll to position [3, 0]
click at [299, 389] on button "Play" at bounding box center [299, 398] width 80 height 26
